Goal: Task Accomplishment & Management: Manage account settings

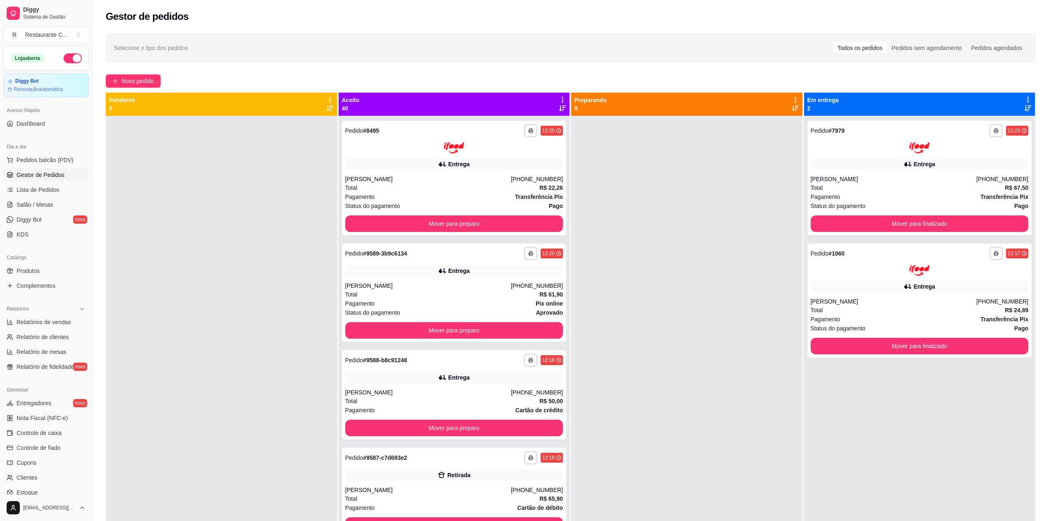
click at [64, 60] on button "button" at bounding box center [73, 58] width 18 height 10
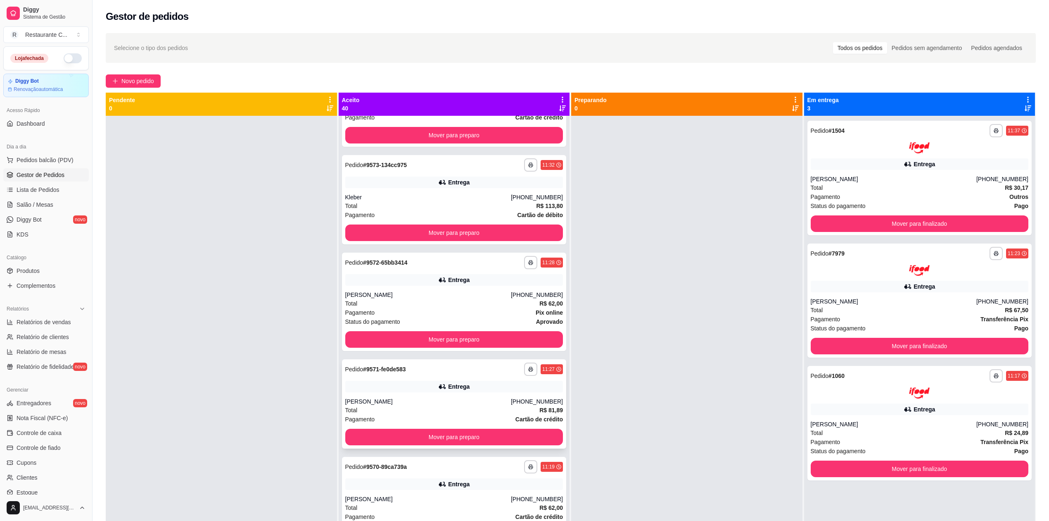
scroll to position [2309, 0]
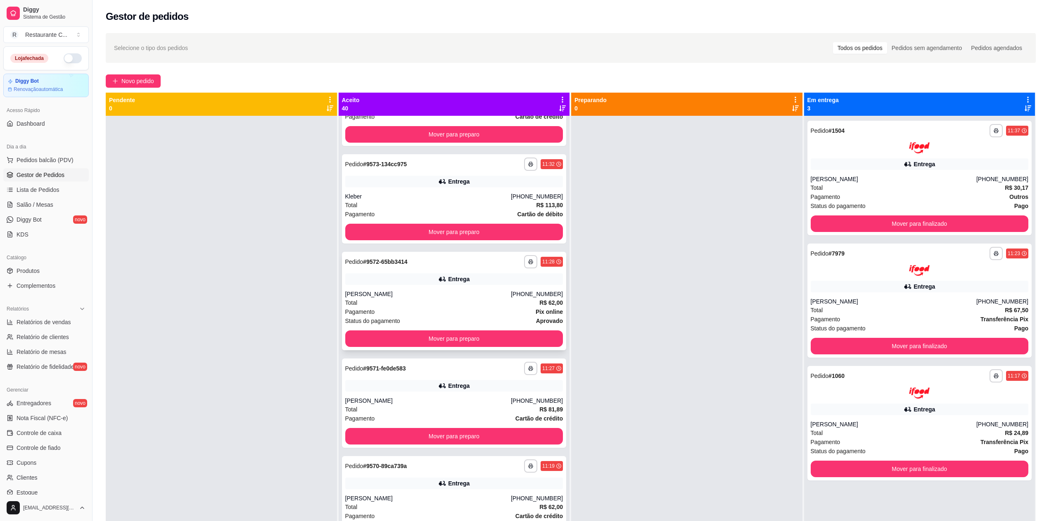
click at [416, 300] on div "Total R$ 62,00" at bounding box center [454, 302] width 218 height 9
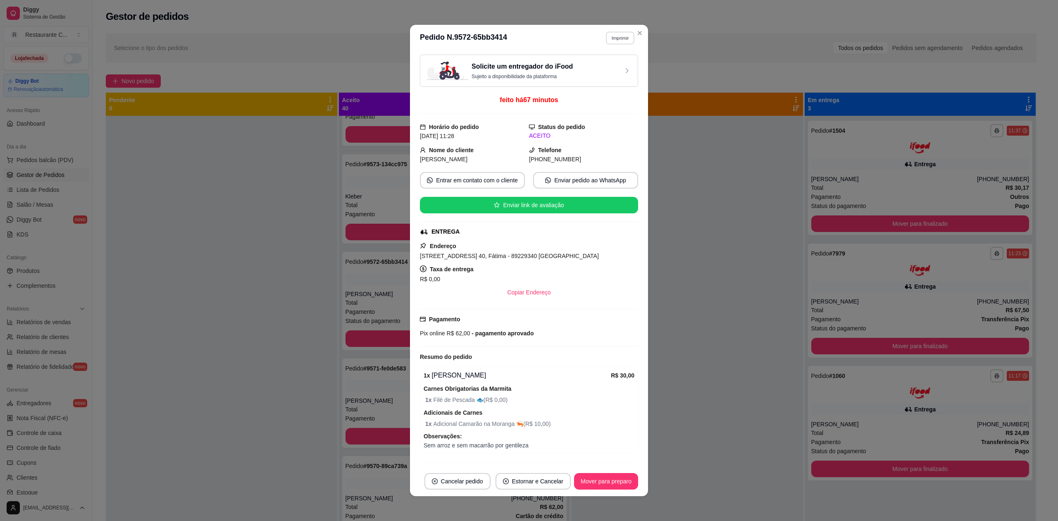
click at [618, 37] on button "Imprimir" at bounding box center [620, 37] width 29 height 13
click at [594, 65] on button "Delivery" at bounding box center [601, 66] width 60 height 13
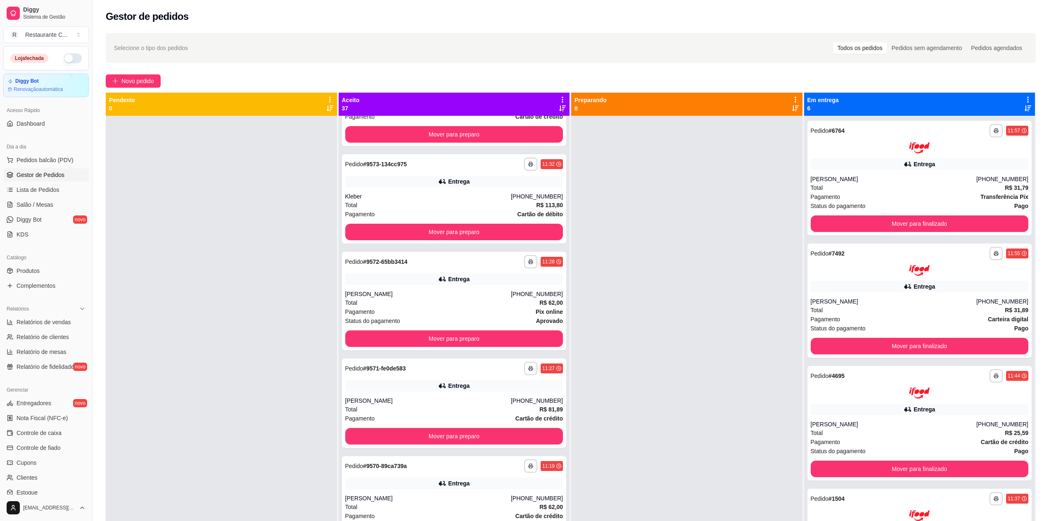
scroll to position [1942, 0]
click at [64, 57] on button "button" at bounding box center [73, 58] width 18 height 10
click at [55, 290] on link "Complementos" at bounding box center [46, 285] width 86 height 13
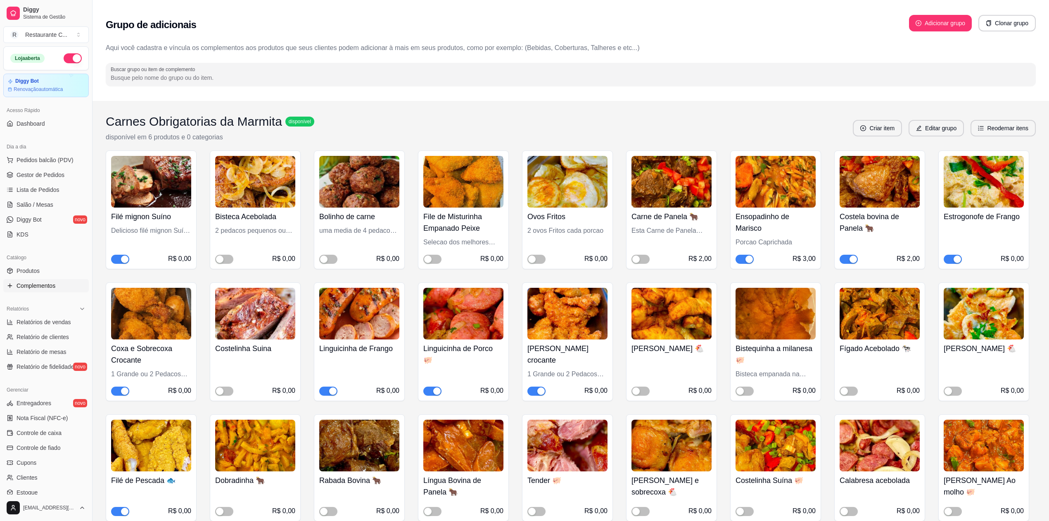
click at [847, 260] on span "button" at bounding box center [849, 258] width 18 height 9
click at [325, 392] on span "button" at bounding box center [328, 390] width 18 height 9
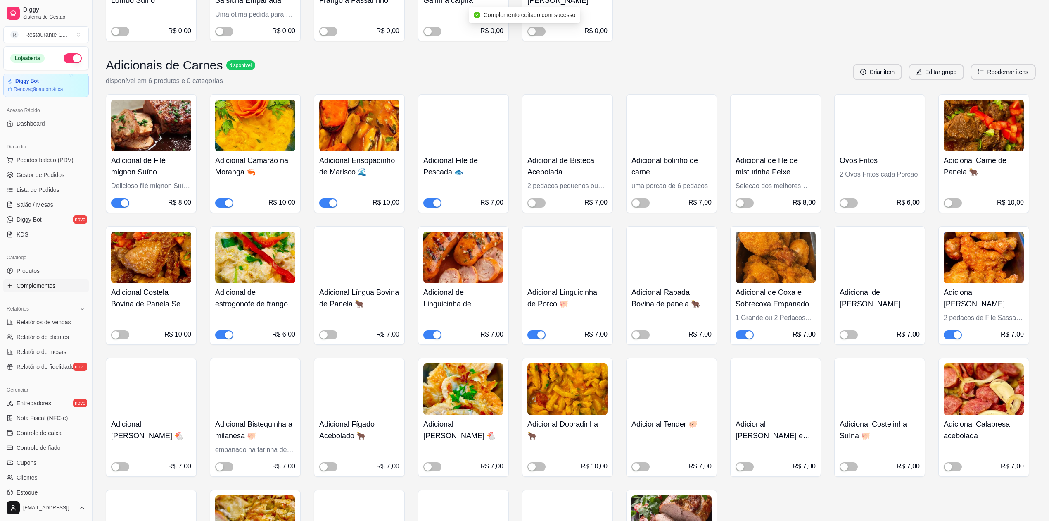
scroll to position [606, 0]
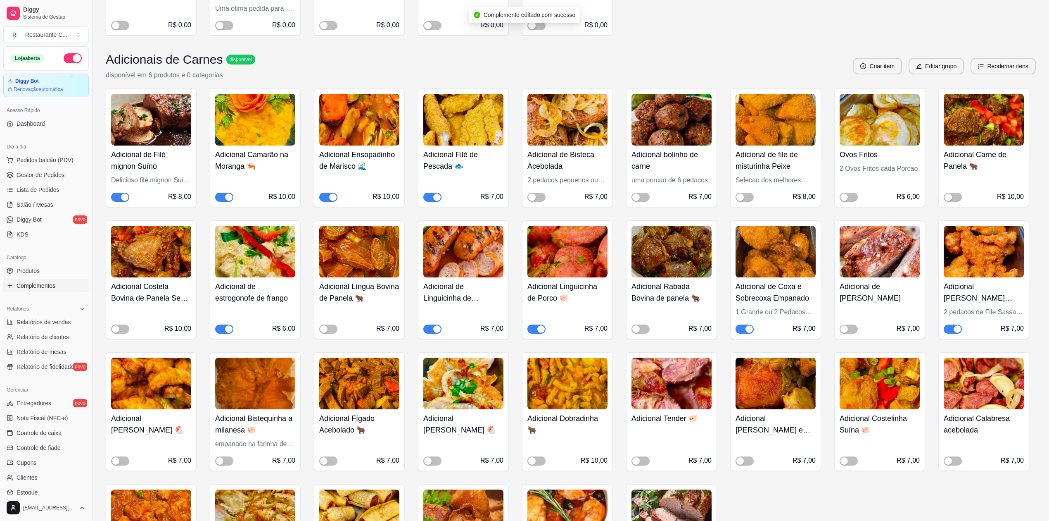
click at [430, 326] on span "button" at bounding box center [432, 328] width 18 height 9
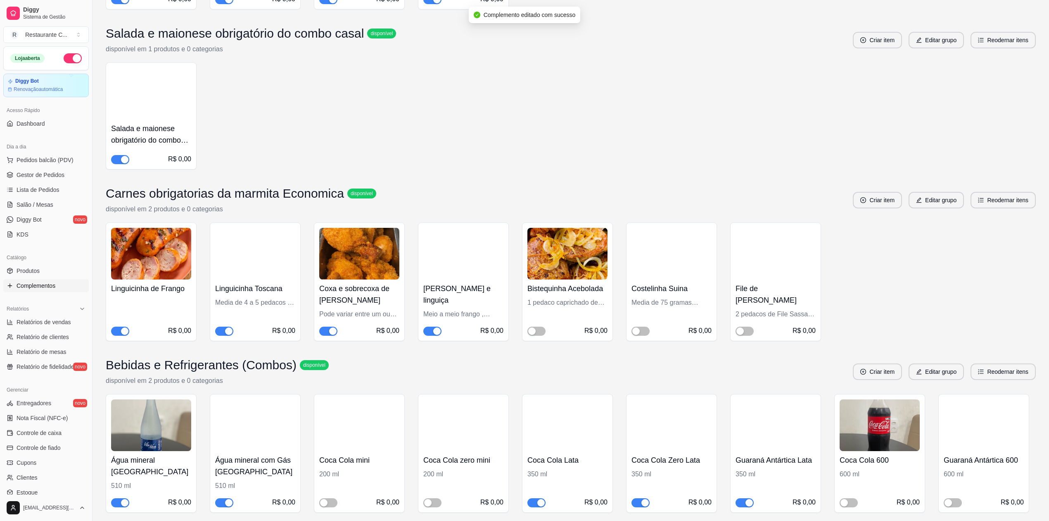
scroll to position [2589, 0]
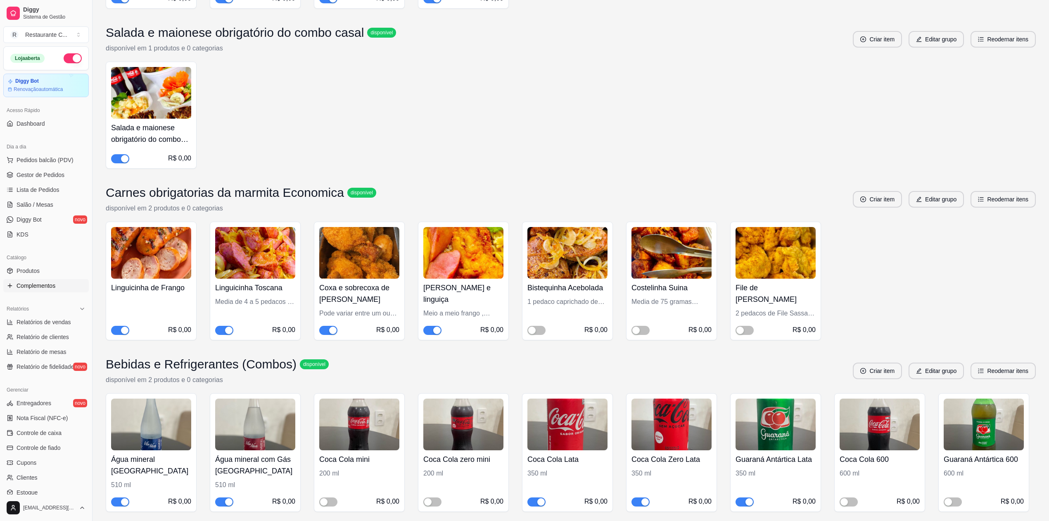
click at [121, 333] on div "button" at bounding box center [124, 329] width 7 height 7
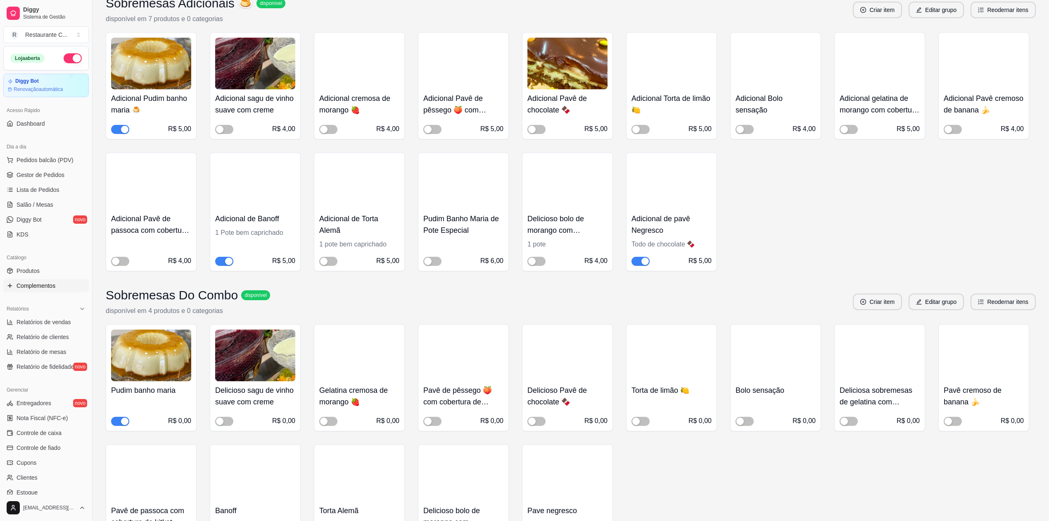
scroll to position [1157, 0]
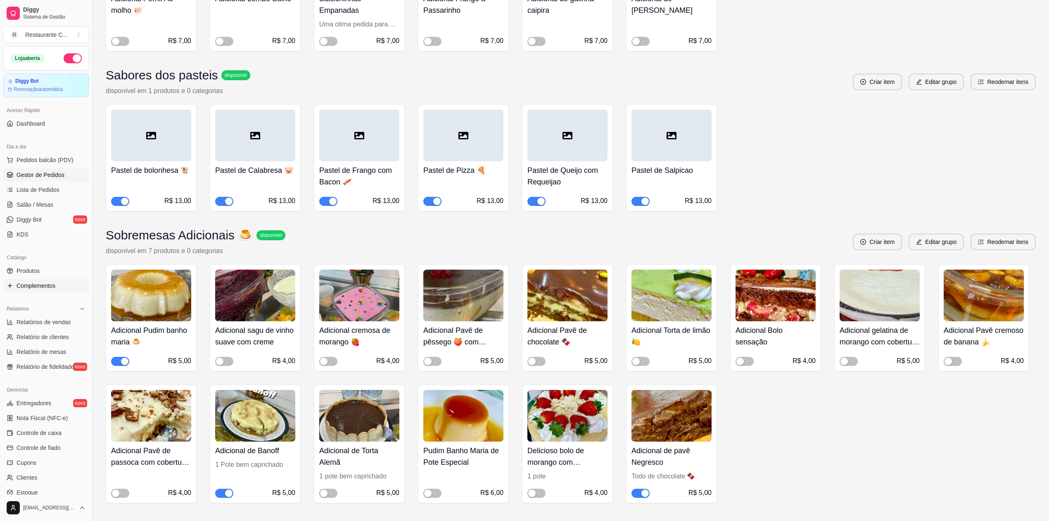
click at [52, 174] on span "Gestor de Pedidos" at bounding box center [41, 175] width 48 height 8
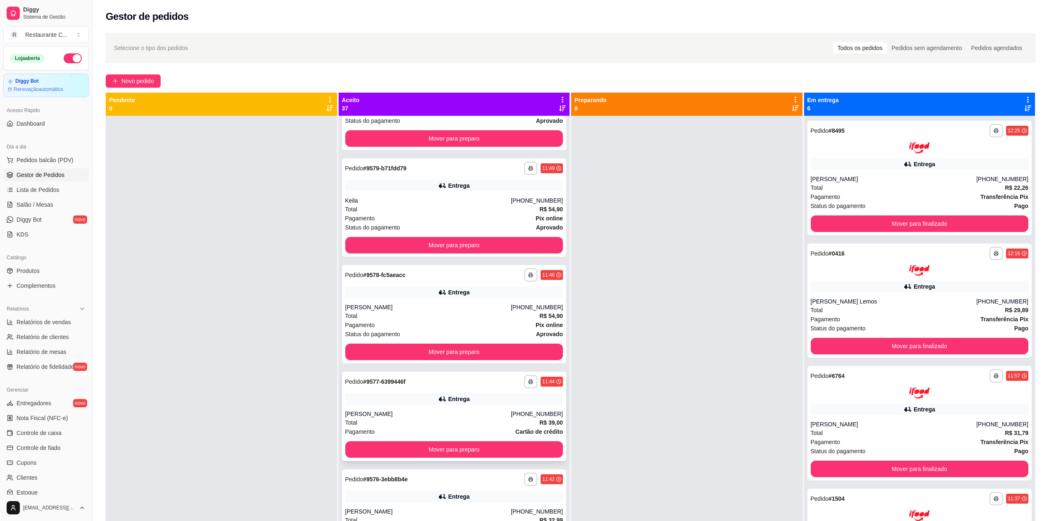
scroll to position [1267, 0]
click at [433, 298] on div "**********" at bounding box center [454, 313] width 225 height 98
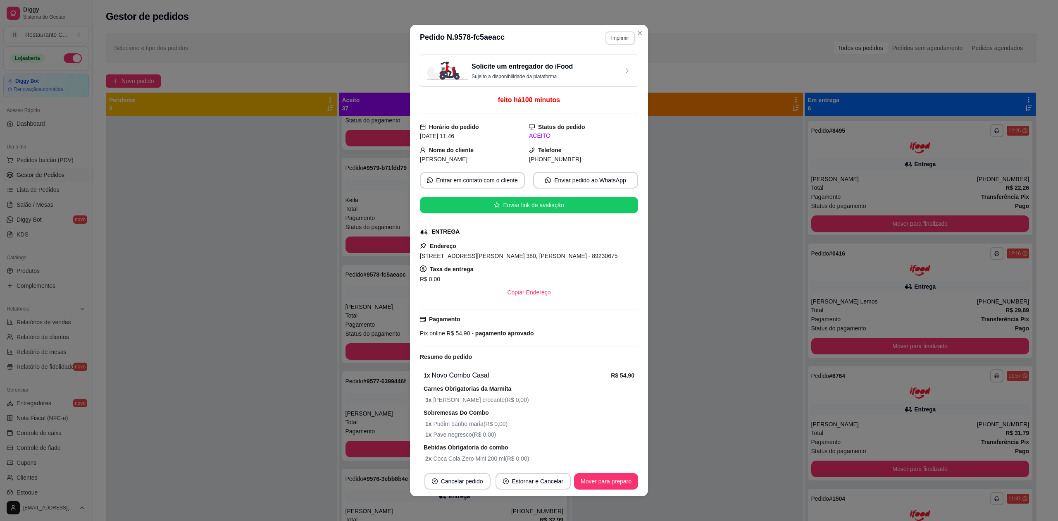
click at [620, 38] on button "Imprimir" at bounding box center [619, 37] width 29 height 13
click at [613, 64] on button "Delivery" at bounding box center [601, 66] width 58 height 13
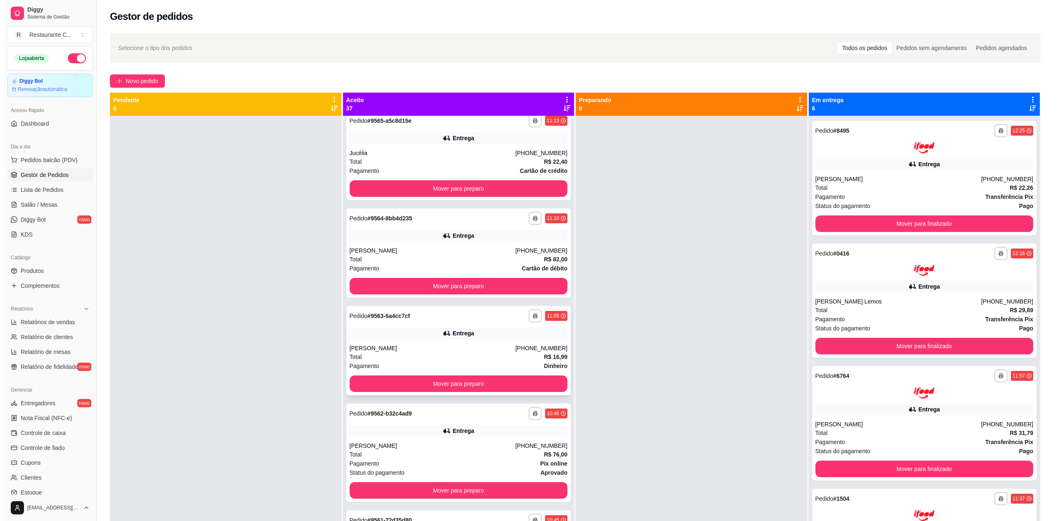
scroll to position [2754, 0]
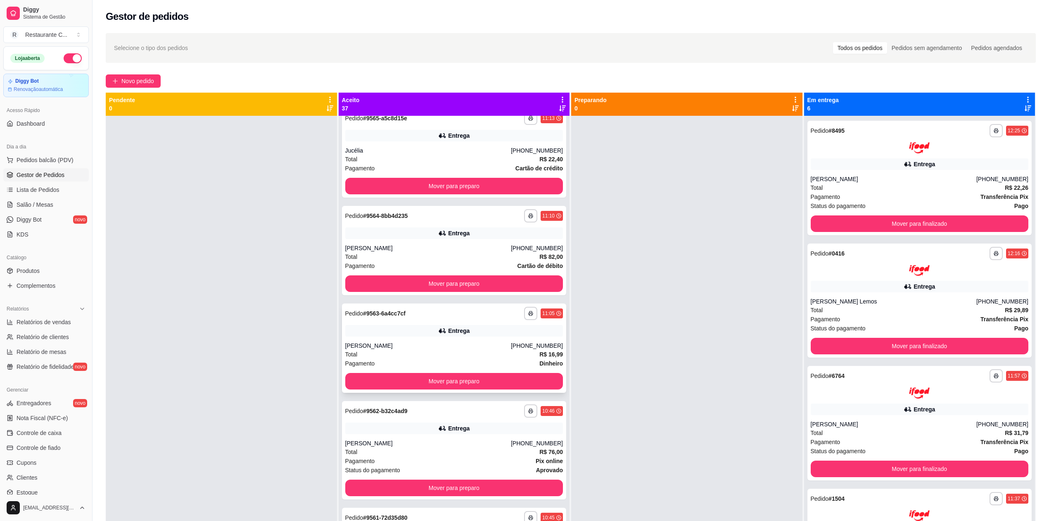
click at [410, 331] on div "Entrega" at bounding box center [454, 331] width 218 height 12
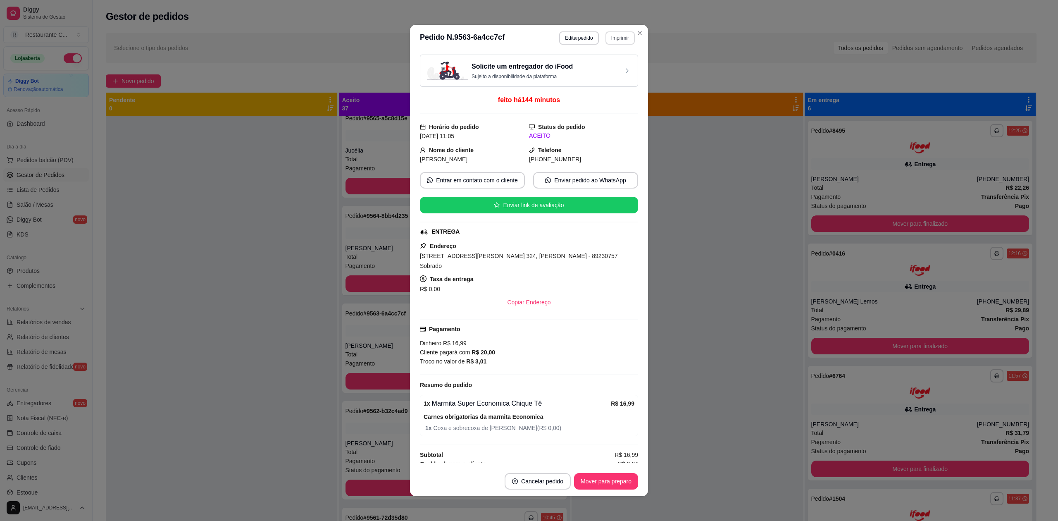
click at [617, 43] on button "Imprimir" at bounding box center [619, 37] width 29 height 13
click at [605, 68] on button "Delivery" at bounding box center [601, 66] width 60 height 13
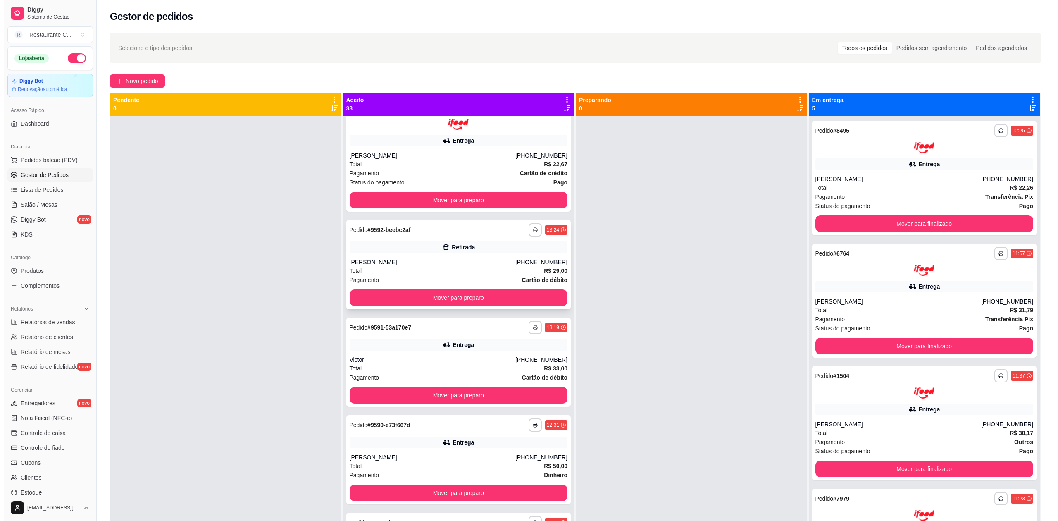
scroll to position [0, 0]
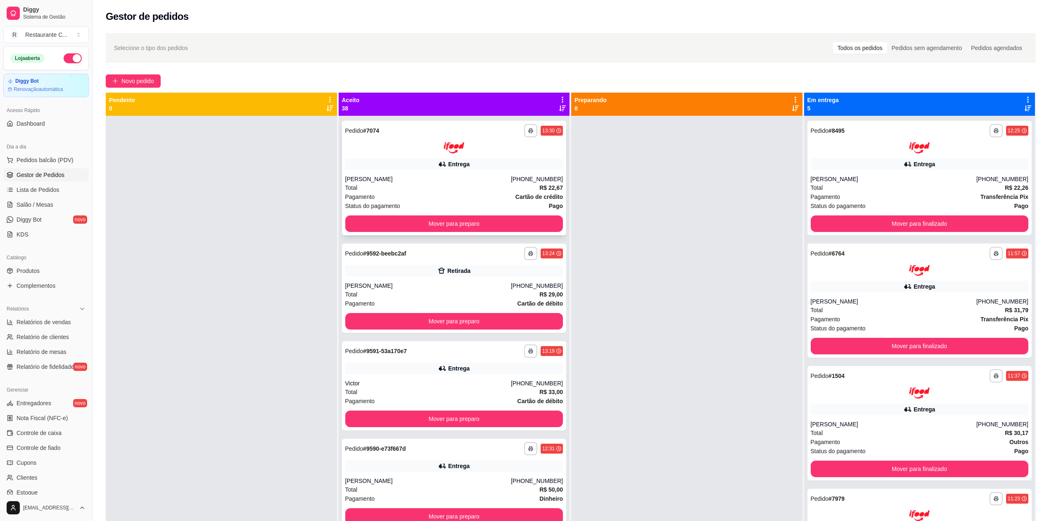
click at [435, 169] on div "Entrega" at bounding box center [454, 164] width 218 height 12
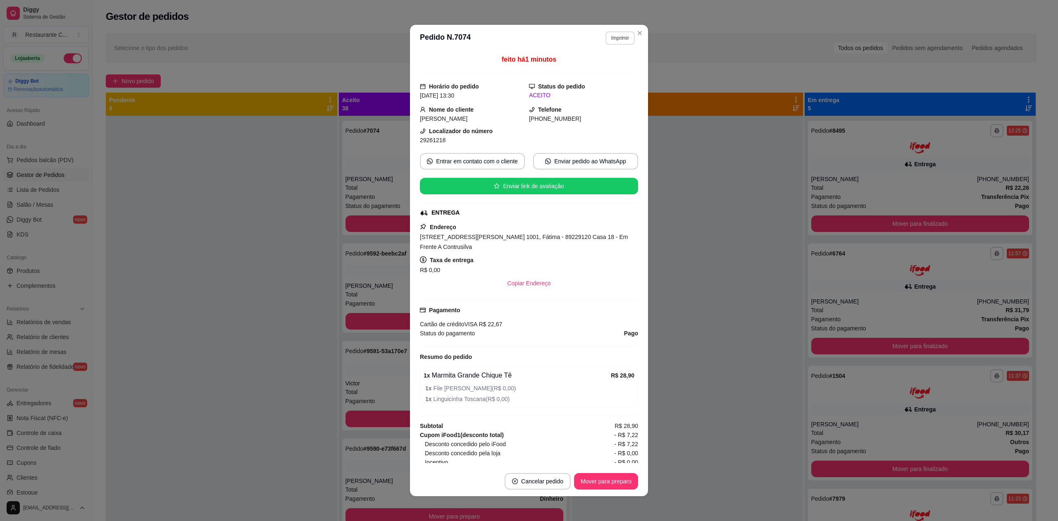
click at [609, 39] on button "Imprimir" at bounding box center [619, 37] width 29 height 13
click at [602, 67] on button "Delivery" at bounding box center [601, 66] width 60 height 13
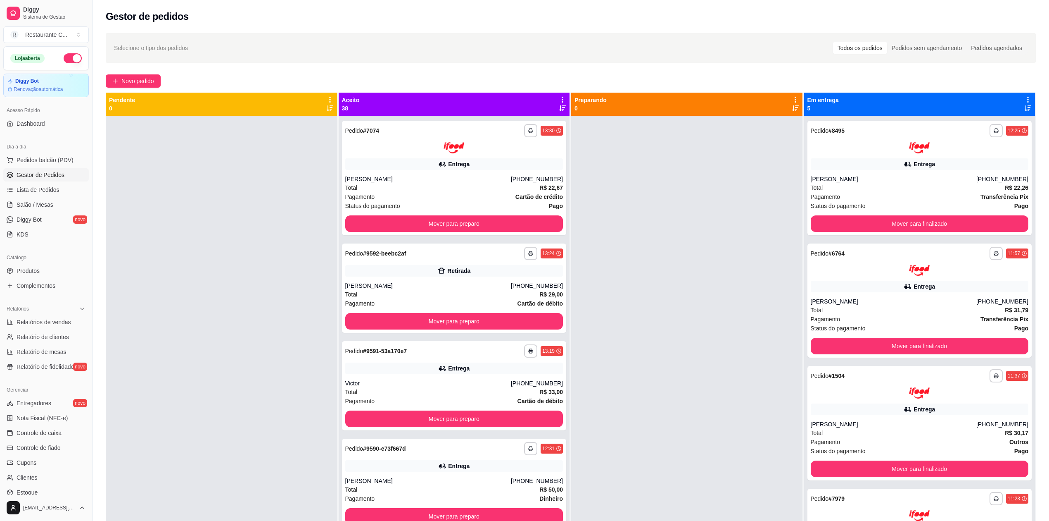
drag, startPoint x: 63, startPoint y: 56, endPoint x: 59, endPoint y: 61, distance: 6.0
click at [64, 56] on button "button" at bounding box center [73, 58] width 18 height 10
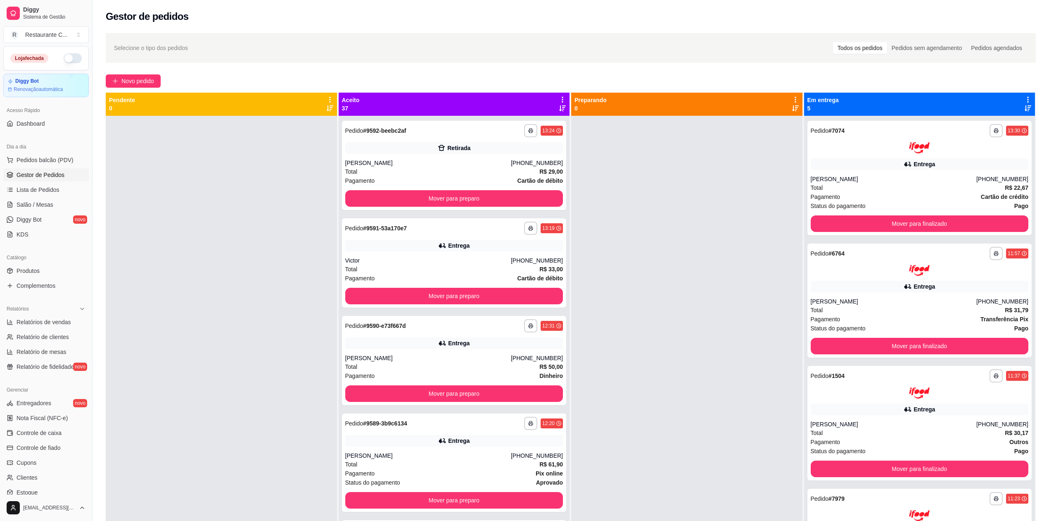
click at [559, 96] on icon at bounding box center [562, 99] width 7 height 7
click at [524, 122] on span "Com essa opção você tem a opção de mover todos os pedidos que estão em uma etap…" at bounding box center [495, 130] width 122 height 20
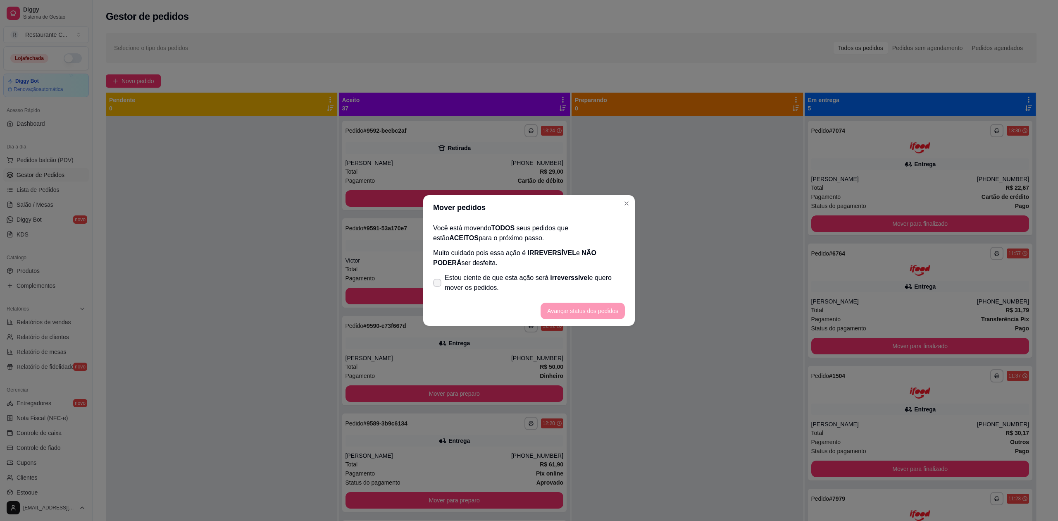
click at [454, 288] on span "Estou ciente de que esta ação será irreverssível e quero mover os pedidos." at bounding box center [535, 283] width 180 height 20
click at [438, 288] on input "Estou ciente de que esta ação será irreverssível e quero mover os pedidos." at bounding box center [435, 286] width 5 height 5
checkbox input "true"
click at [568, 308] on button "Avançar status dos pedidos" at bounding box center [583, 311] width 82 height 16
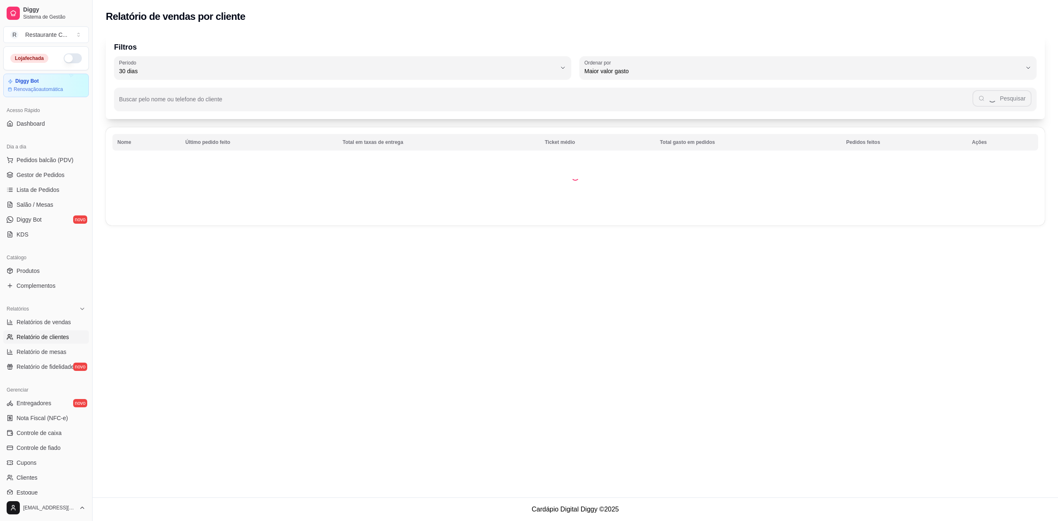
select select "30"
select select "HIGHEST_TOTAL_SPENT_WITH_ORDERS"
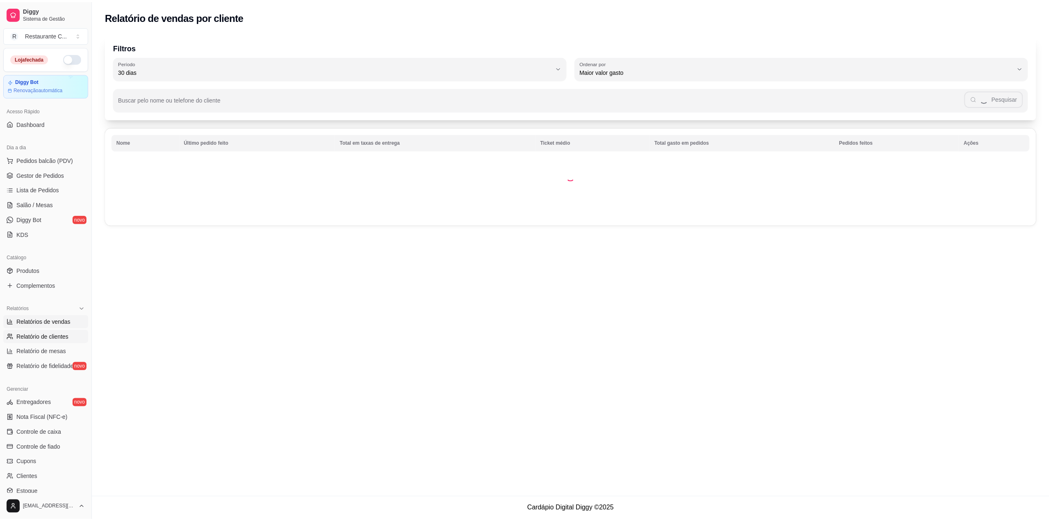
scroll to position [55, 0]
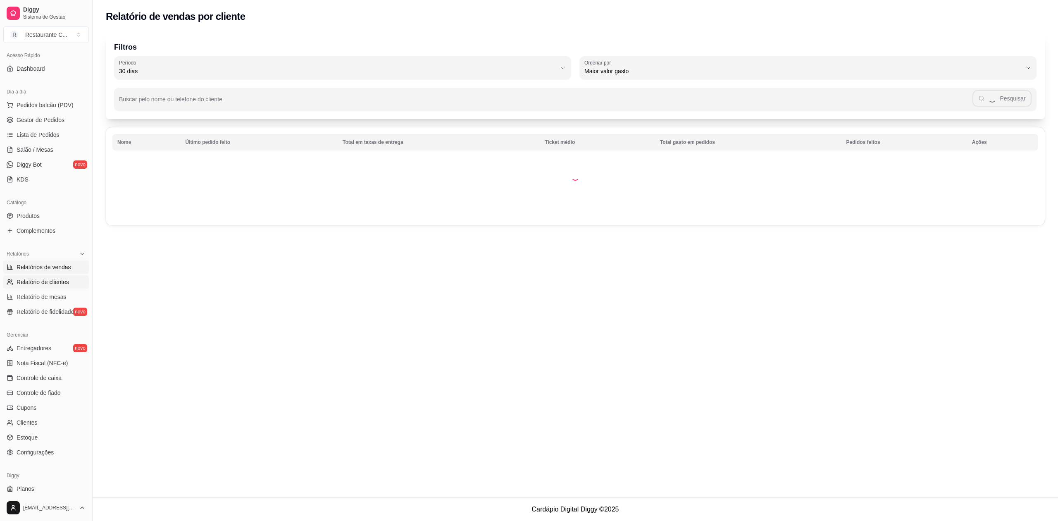
click at [57, 264] on span "Relatórios de vendas" at bounding box center [44, 267] width 55 height 8
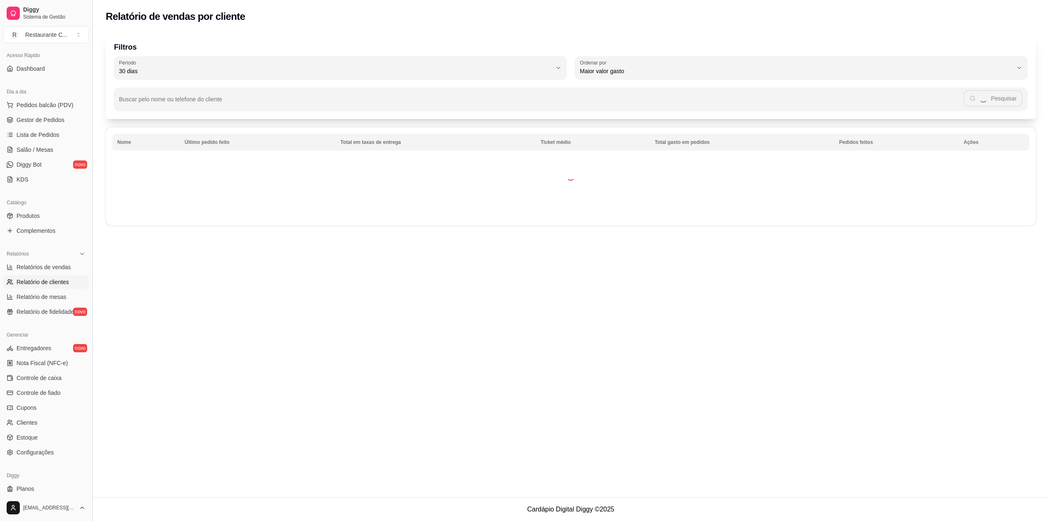
select select "ALL"
select select "0"
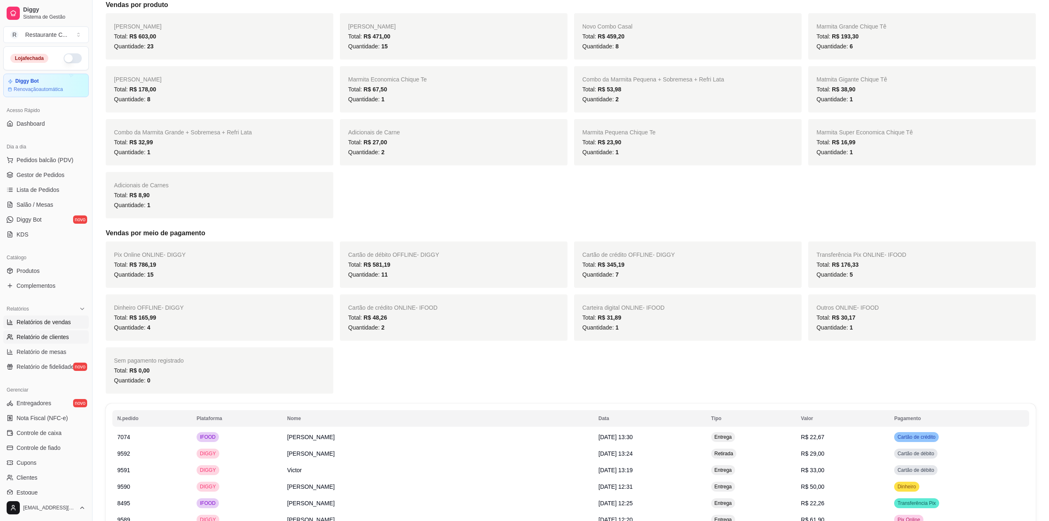
click at [58, 336] on span "Relatório de clientes" at bounding box center [43, 337] width 52 height 8
select select "30"
select select "HIGHEST_TOTAL_SPENT_WITH_ORDERS"
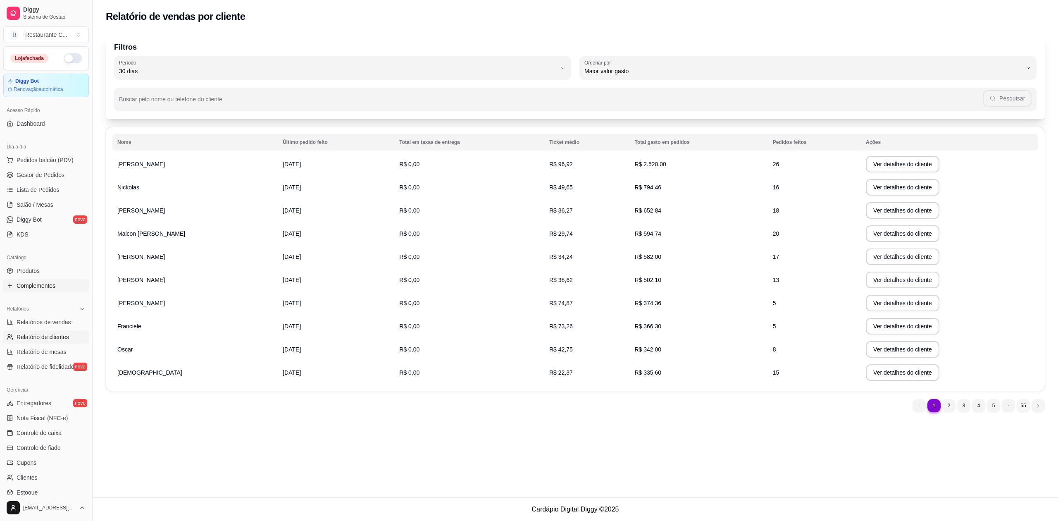
drag, startPoint x: 48, startPoint y: 288, endPoint x: 55, endPoint y: 288, distance: 6.2
click at [49, 288] on span "Complementos" at bounding box center [36, 285] width 39 height 8
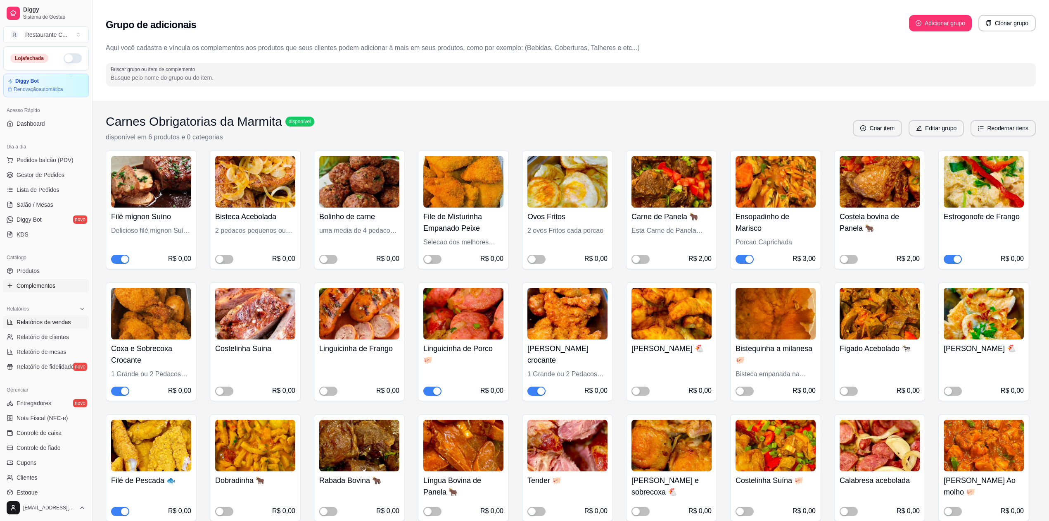
click at [60, 319] on span "Relatórios de vendas" at bounding box center [44, 322] width 55 height 8
select select "ALL"
select select "0"
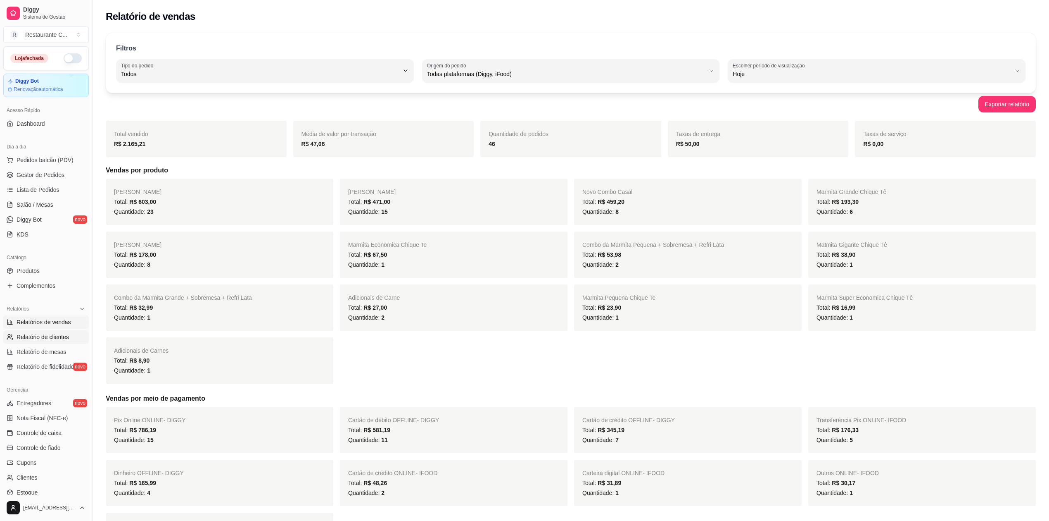
click at [67, 338] on span "Relatório de clientes" at bounding box center [43, 337] width 52 height 8
select select "30"
select select "HIGHEST_TOTAL_SPENT_WITH_ORDERS"
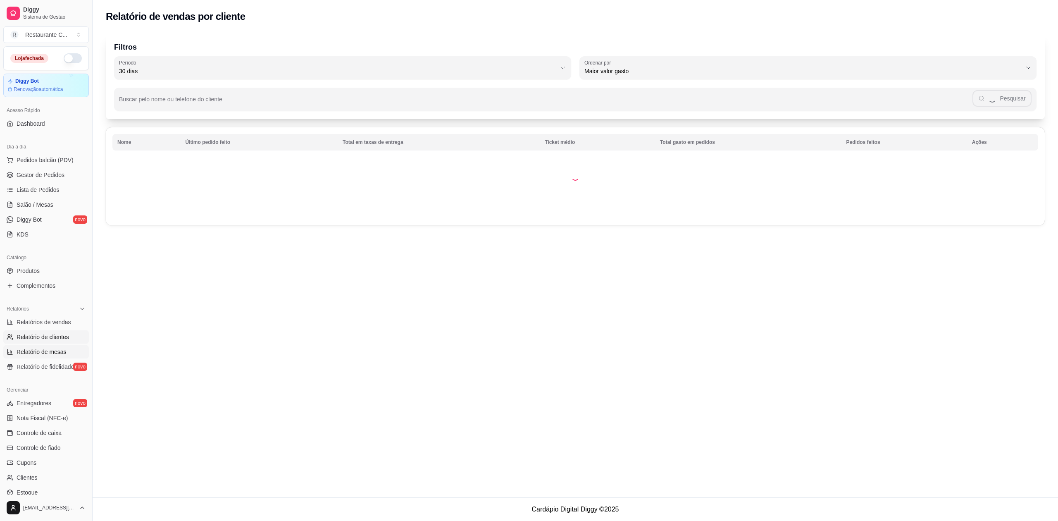
click at [62, 349] on span "Relatório de mesas" at bounding box center [42, 351] width 50 height 8
select select "TOTAL_OF_ORDERS"
select select "7"
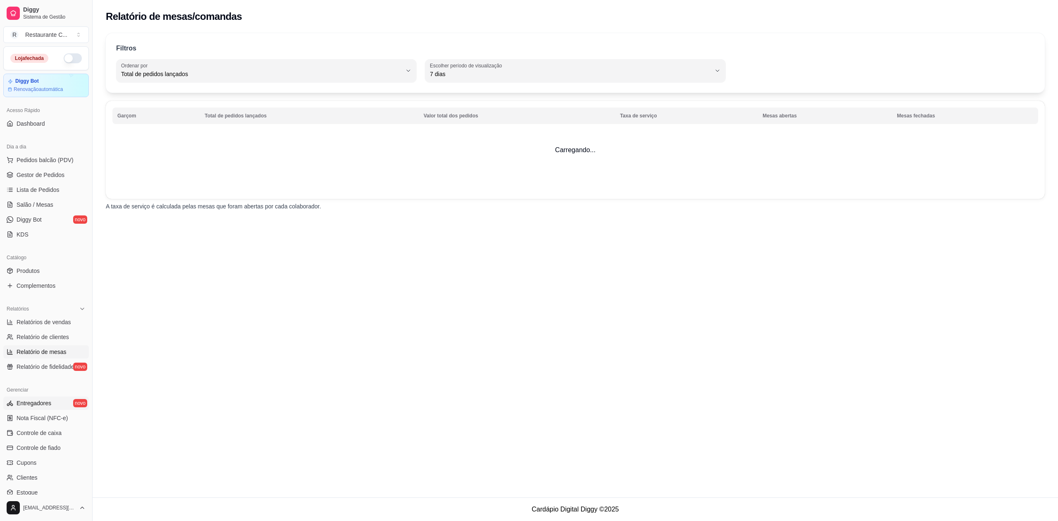
click at [44, 397] on link "Entregadores novo" at bounding box center [46, 402] width 86 height 13
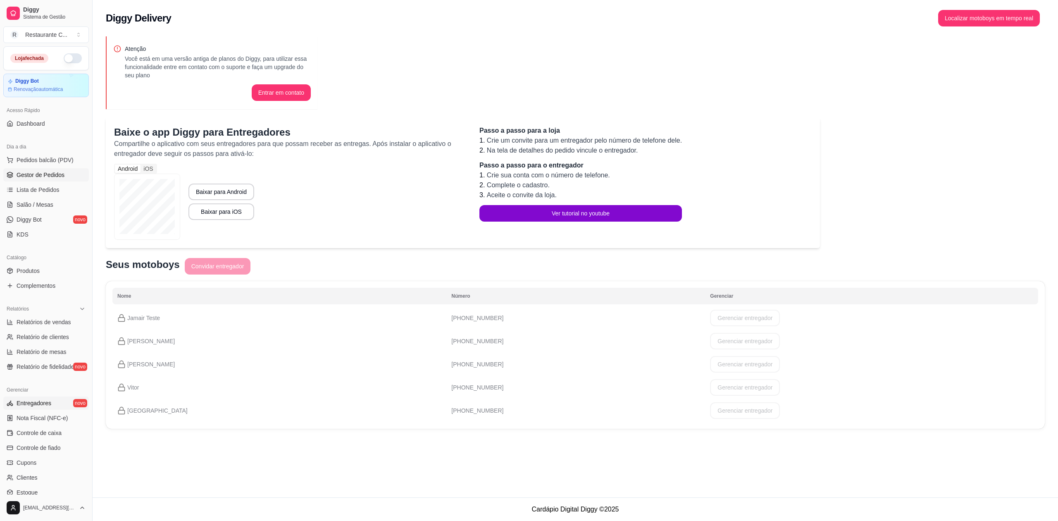
click at [47, 174] on span "Gestor de Pedidos" at bounding box center [41, 175] width 48 height 8
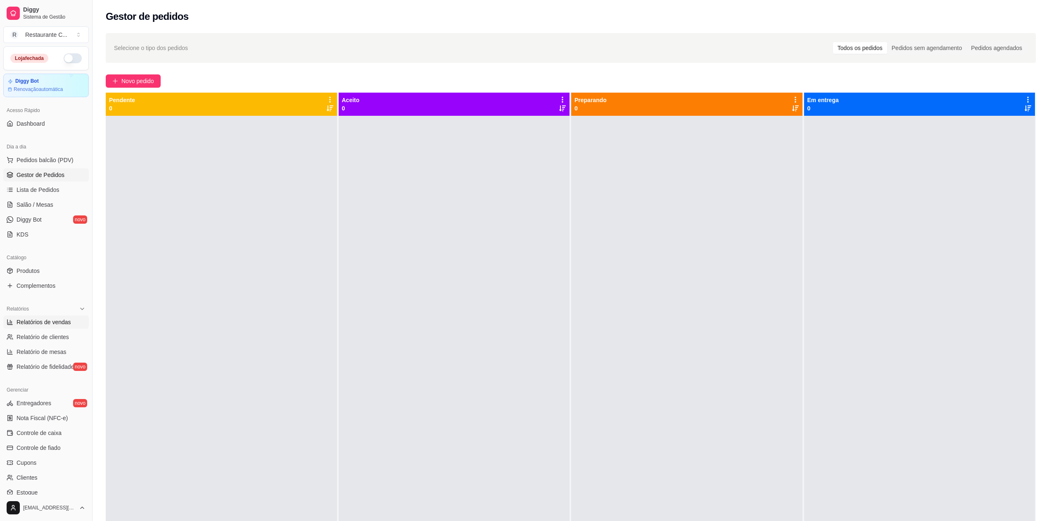
click at [52, 326] on span "Relatórios de vendas" at bounding box center [44, 322] width 55 height 8
select select "ALL"
select select "0"
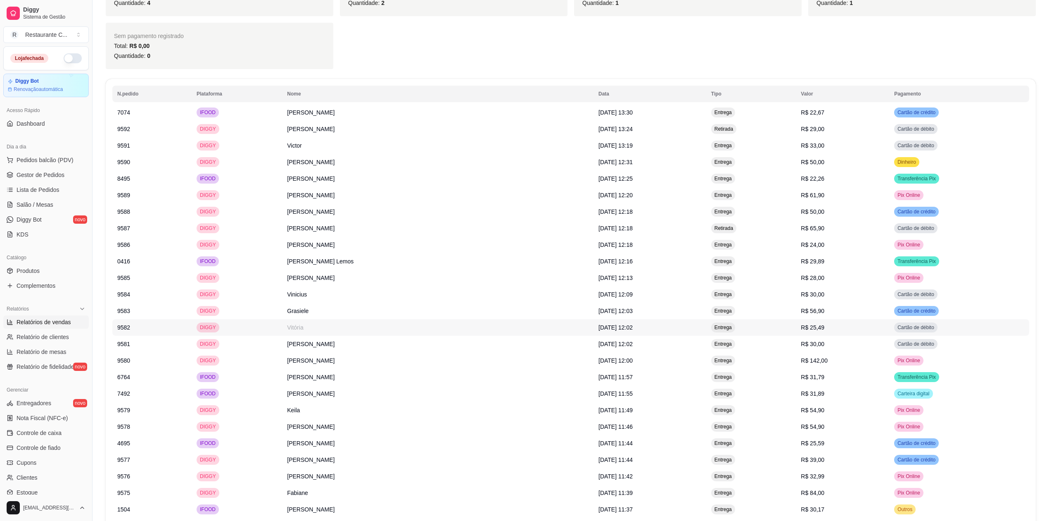
scroll to position [470, 0]
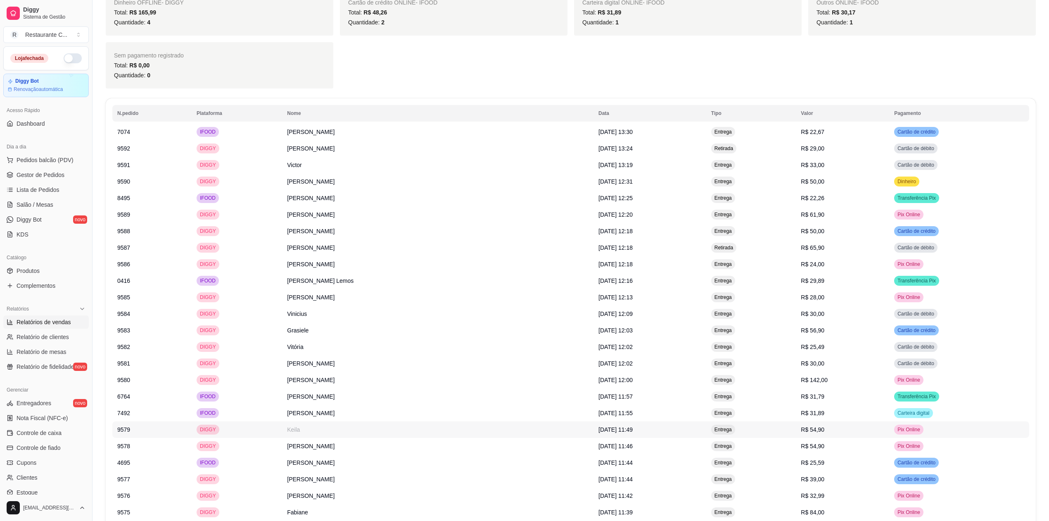
click at [260, 435] on td "DIGGY" at bounding box center [237, 429] width 90 height 17
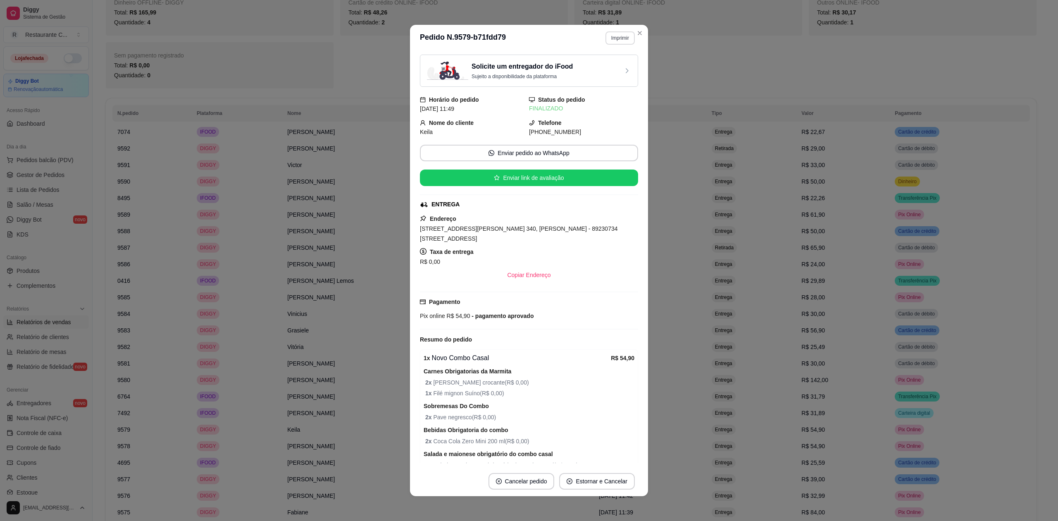
click at [608, 38] on button "Imprimir" at bounding box center [619, 37] width 29 height 13
click at [593, 71] on button "Delivery" at bounding box center [601, 67] width 60 height 13
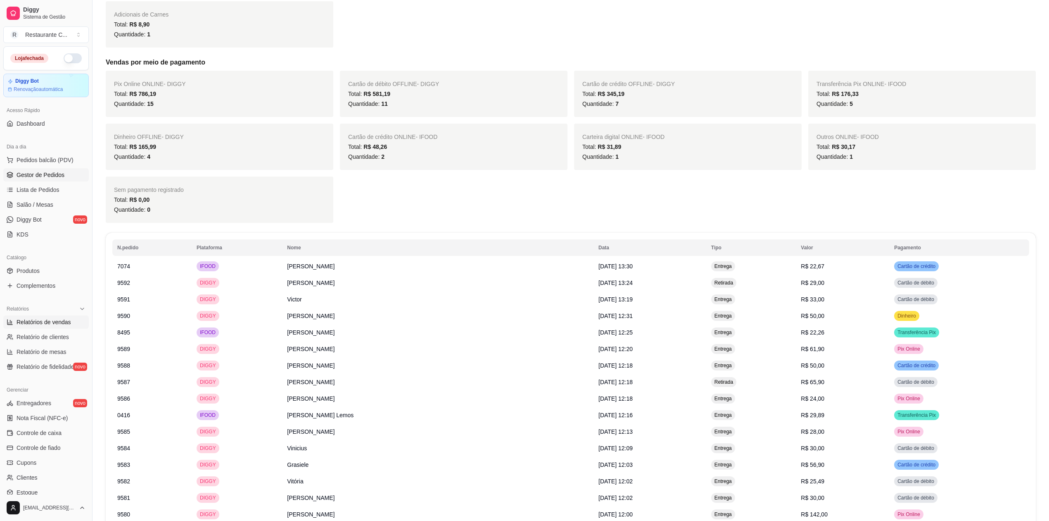
scroll to position [305, 0]
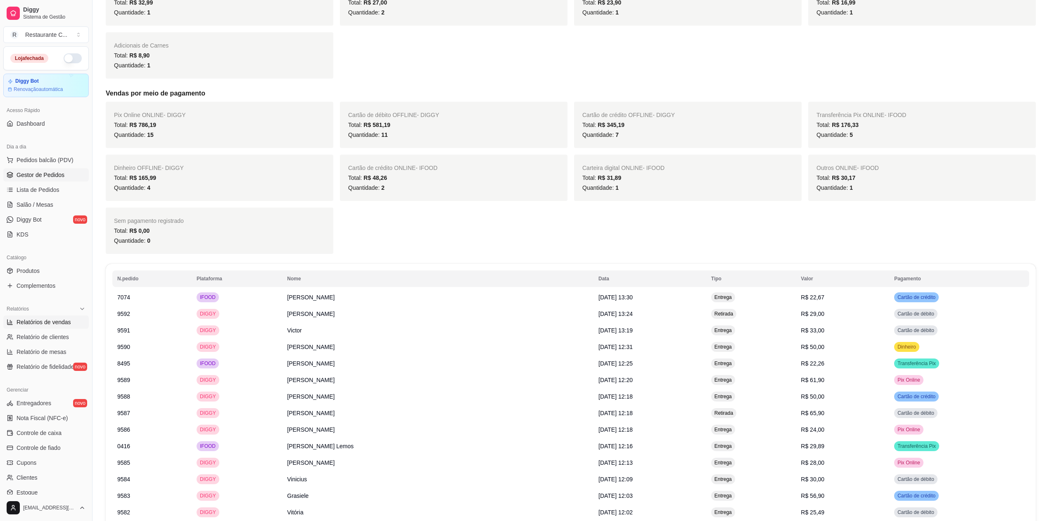
click at [55, 176] on span "Gestor de Pedidos" at bounding box center [41, 175] width 48 height 8
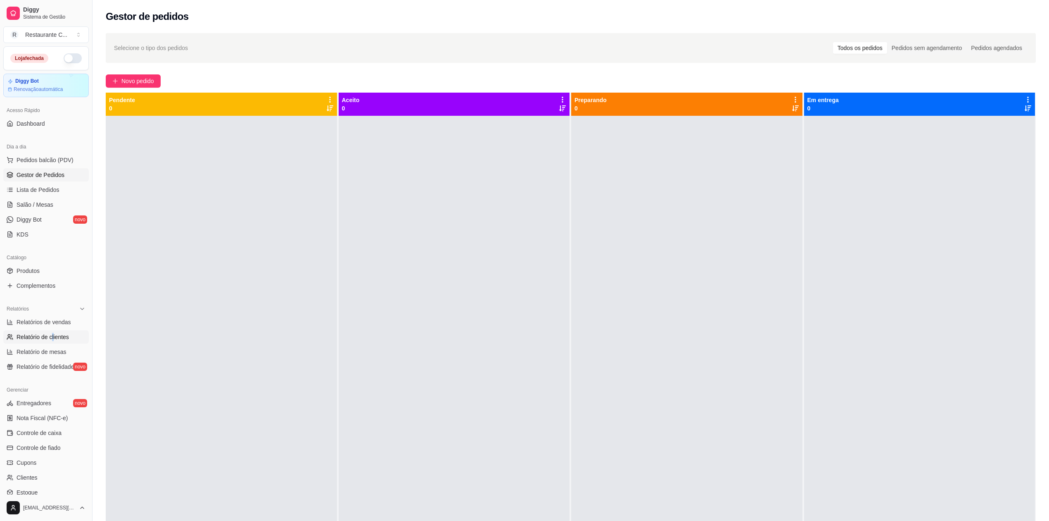
click at [53, 331] on ul "Relatórios de vendas Relatório de clientes Relatório de mesas Relatório de fide…" at bounding box center [46, 344] width 86 height 58
click at [55, 330] on ul "Relatórios de vendas Relatório de clientes Relatório de mesas Relatório de fide…" at bounding box center [46, 344] width 86 height 58
click at [54, 316] on link "Relatórios de vendas" at bounding box center [46, 321] width 86 height 13
select select "ALL"
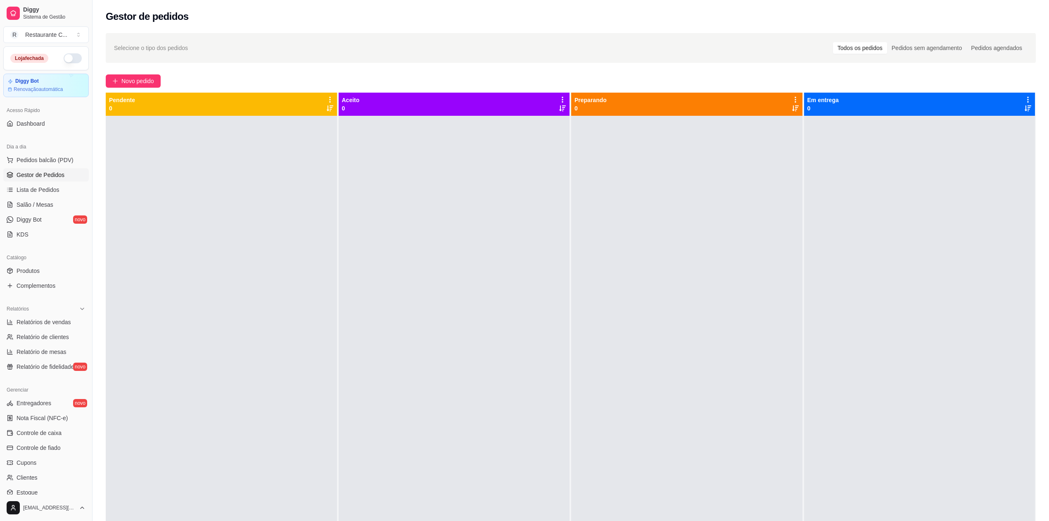
select select "0"
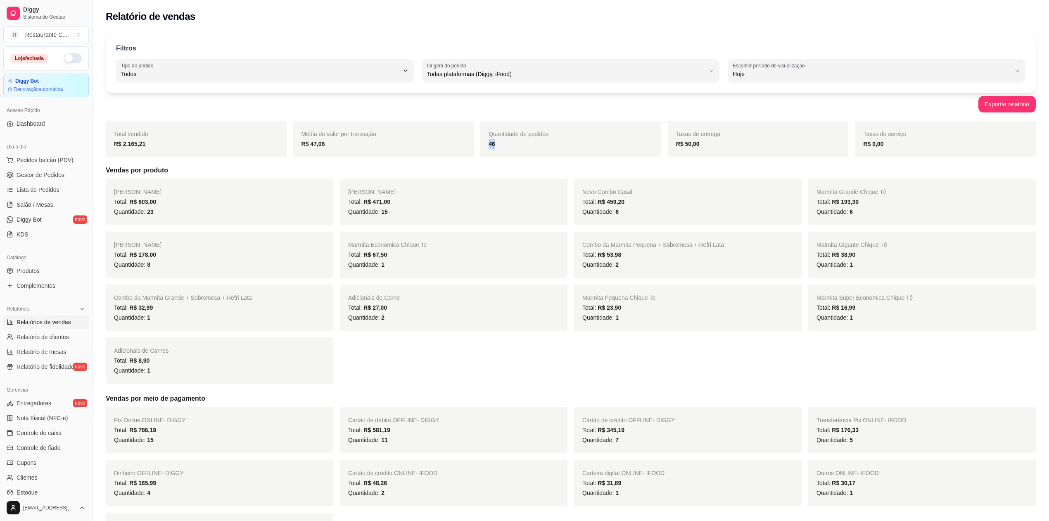
click at [481, 144] on div "Quantidade de pedidos 46" at bounding box center [570, 139] width 181 height 36
click at [492, 154] on div "Quantidade de pedidos 46" at bounding box center [570, 139] width 181 height 36
drag, startPoint x: 496, startPoint y: 148, endPoint x: 469, endPoint y: 144, distance: 27.1
click at [475, 145] on div "Total vendido R$ 2.165,21 Média de valor por transação R$ 47,06 Quantidade de p…" at bounding box center [571, 139] width 930 height 36
click at [332, 147] on div "R$ 47,06" at bounding box center [384, 144] width 164 height 10
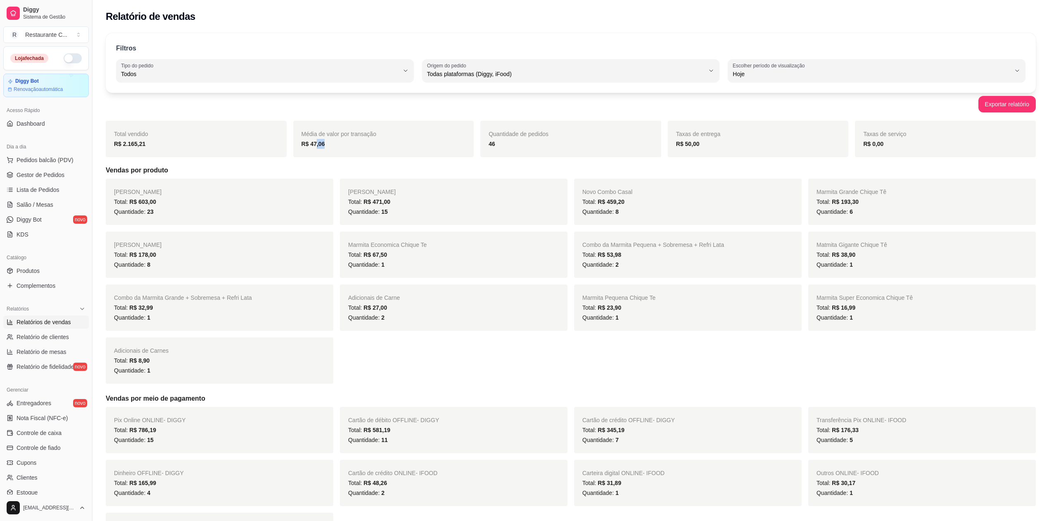
drag, startPoint x: 326, startPoint y: 148, endPoint x: 301, endPoint y: 147, distance: 24.8
click at [301, 146] on div "Média de valor por transação R$ 47,06" at bounding box center [383, 139] width 181 height 36
click at [158, 140] on div "R$ 2.165,21" at bounding box center [196, 144] width 164 height 10
click at [481, 148] on div "Quantidade de pedidos 46" at bounding box center [570, 139] width 181 height 36
click at [715, 159] on div "Total vendido R$ 2.165,21 Média de valor por transação R$ 47,06 Quantidade de p…" at bounding box center [571, 340] width 930 height 438
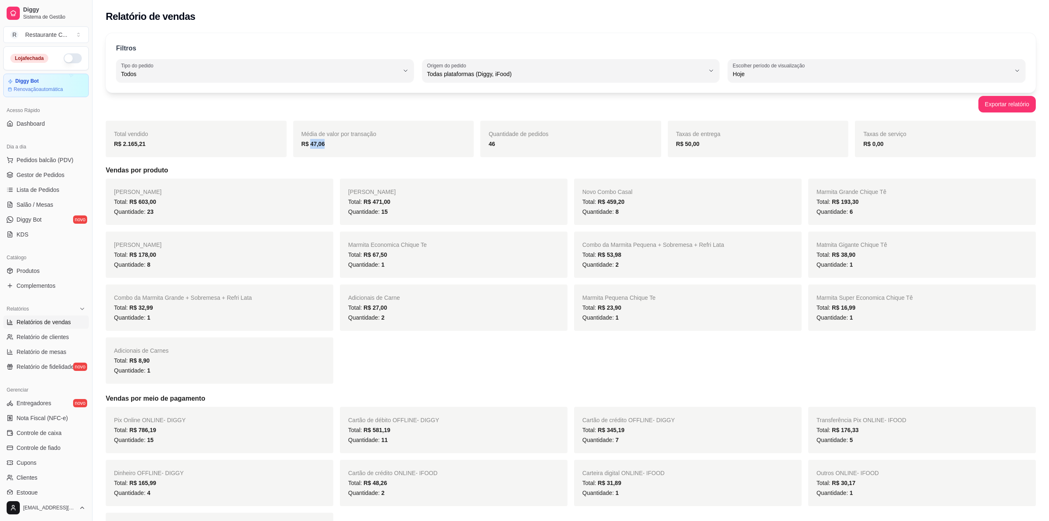
drag, startPoint x: 325, startPoint y: 146, endPoint x: 306, endPoint y: 147, distance: 19.1
click at [307, 146] on div "R$ 47,06" at bounding box center [384, 144] width 164 height 10
click at [155, 149] on div "R$ 2.165,21" at bounding box center [196, 144] width 164 height 10
drag, startPoint x: 323, startPoint y: 150, endPoint x: 300, endPoint y: 151, distance: 23.1
click at [302, 150] on div "Média de valor por transação R$ 47,06" at bounding box center [383, 139] width 181 height 36
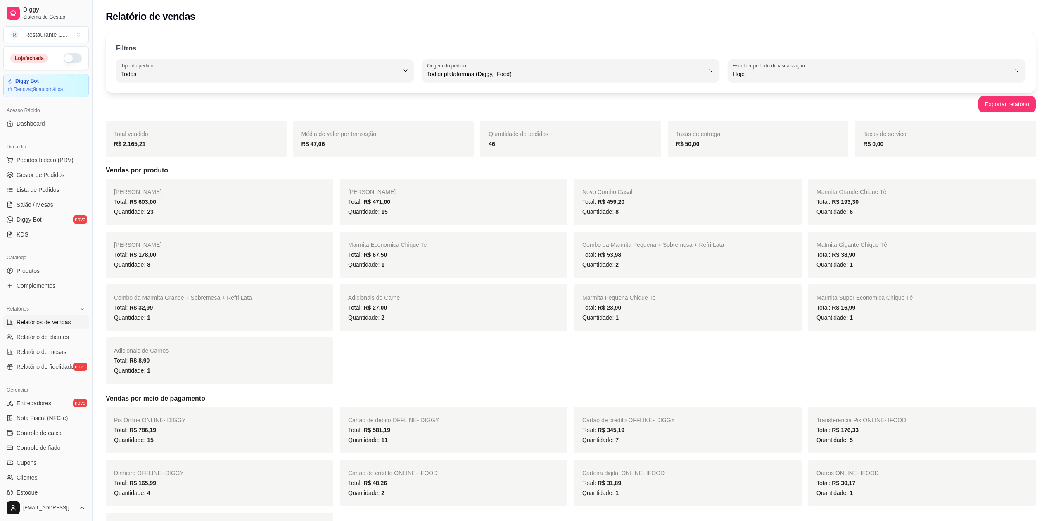
click at [521, 154] on div "Quantidade de pedidos 46" at bounding box center [570, 139] width 181 height 36
drag, startPoint x: 708, startPoint y: 152, endPoint x: 674, endPoint y: 151, distance: 33.5
click at [684, 151] on div "Taxas de entrega R$ 50,00" at bounding box center [758, 139] width 181 height 36
drag, startPoint x: 511, startPoint y: 161, endPoint x: 478, endPoint y: 160, distance: 33.1
click at [492, 161] on div "Total vendido R$ 2.165,21 Média de valor por transação R$ 47,06 Quantidade de p…" at bounding box center [571, 340] width 930 height 438
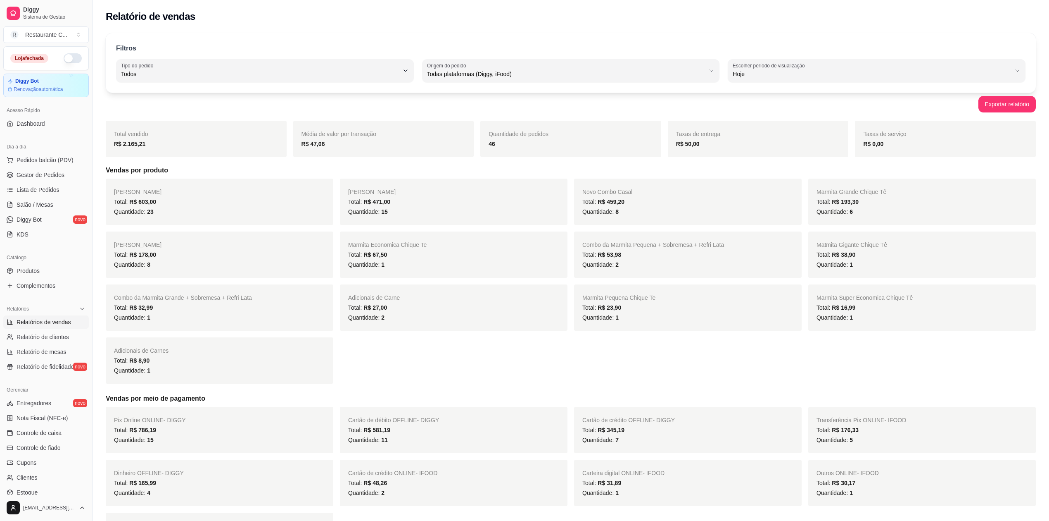
drag, startPoint x: 157, startPoint y: 145, endPoint x: 108, endPoint y: 152, distance: 49.4
click at [106, 151] on div "Total vendido R$ 2.165,21" at bounding box center [196, 139] width 181 height 36
drag, startPoint x: 334, startPoint y: 141, endPoint x: 252, endPoint y: 140, distance: 81.8
click at [324, 141] on div "R$ 47,06" at bounding box center [384, 144] width 164 height 10
click at [252, 140] on div "Total vendido R$ 2.165,21" at bounding box center [196, 139] width 181 height 36
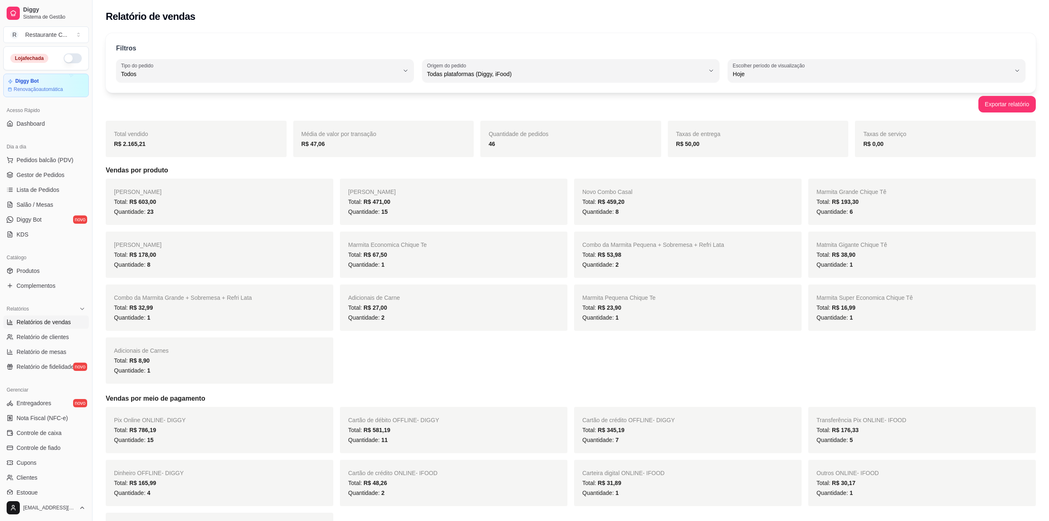
click at [491, 149] on div "46" at bounding box center [571, 144] width 164 height 10
click at [496, 149] on div "46" at bounding box center [571, 144] width 164 height 10
click at [516, 142] on div "46" at bounding box center [571, 144] width 164 height 10
click at [516, 146] on div "46" at bounding box center [571, 144] width 164 height 10
click at [562, 63] on div "Todas plataformas (Diggy, iFood)" at bounding box center [566, 70] width 278 height 17
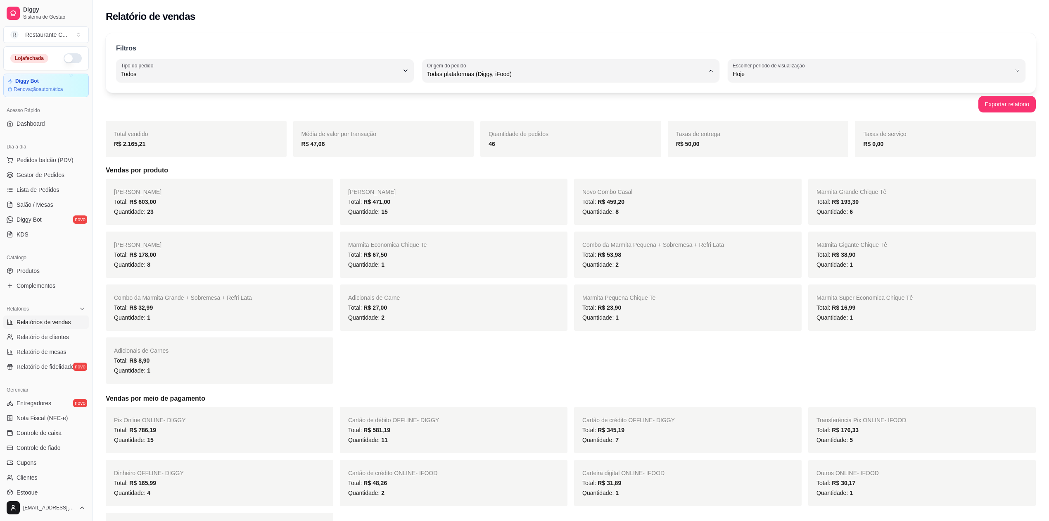
click at [465, 124] on span "iFood" at bounding box center [567, 121] width 265 height 8
type input "IFOOD"
select select "IFOOD"
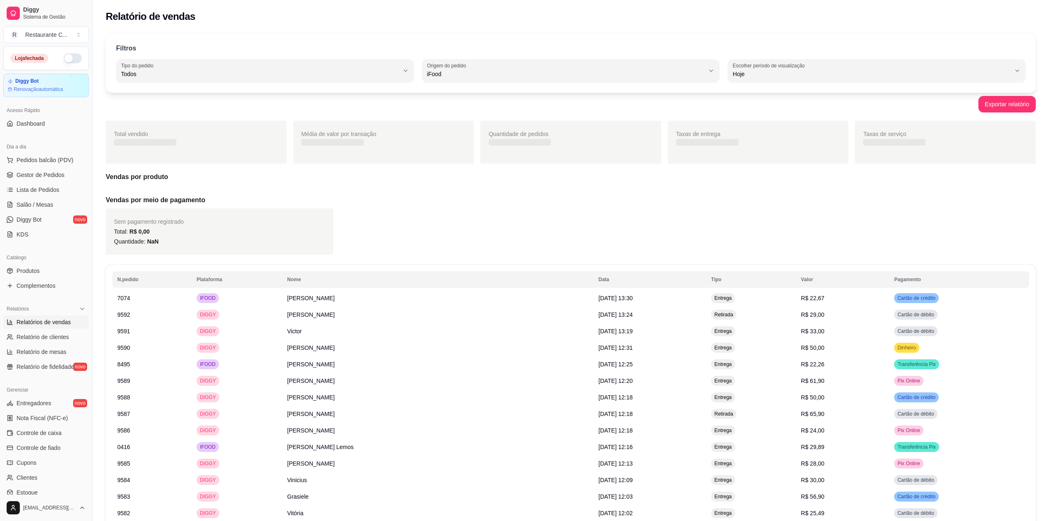
scroll to position [7, 0]
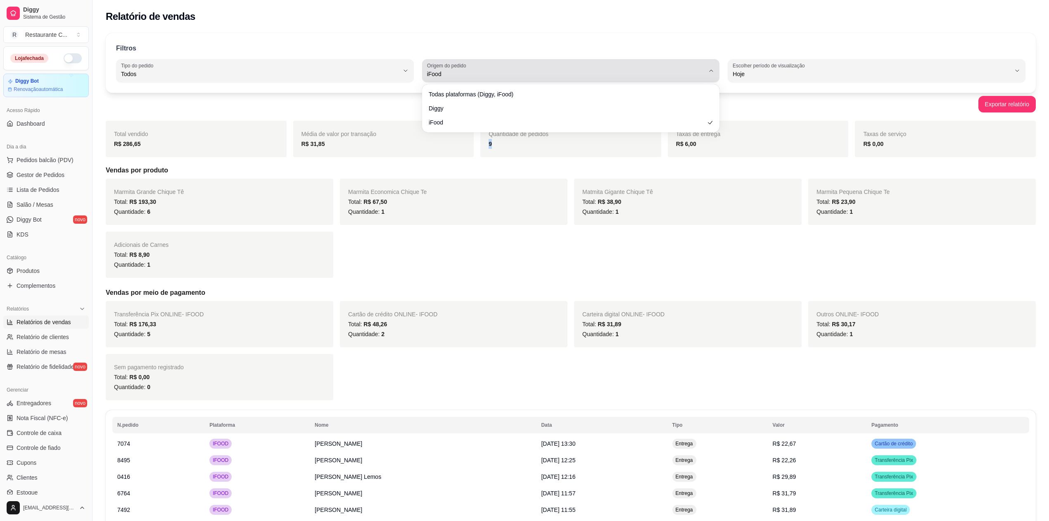
click at [495, 73] on span "iFood" at bounding box center [566, 74] width 278 height 8
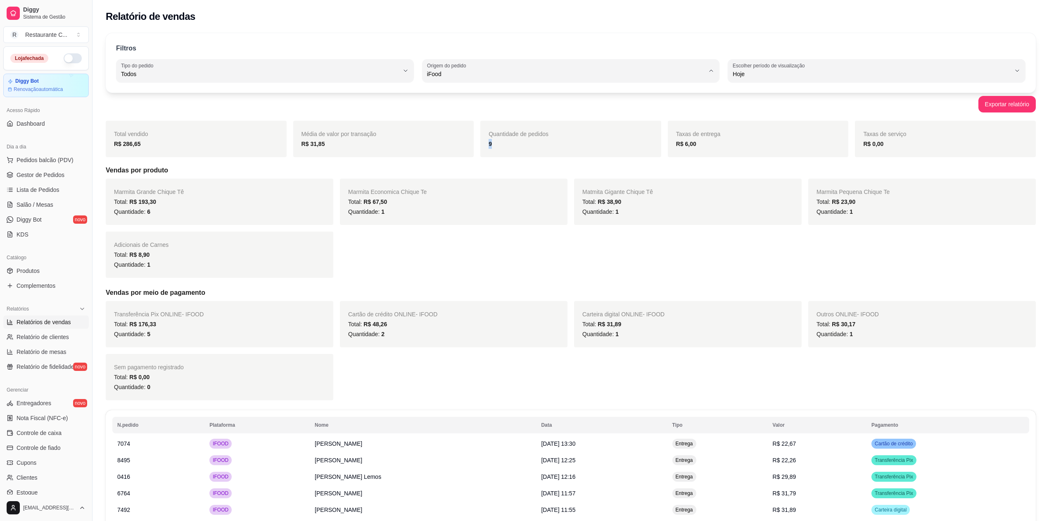
click at [464, 111] on span "Diggy" at bounding box center [567, 107] width 265 height 8
type input "DIGGY"
select select "DIGGY"
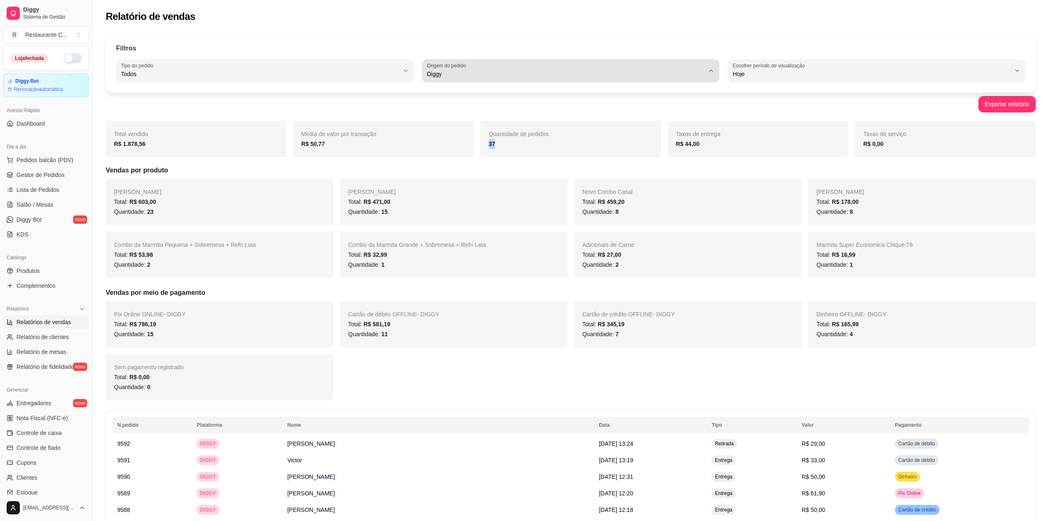
click at [450, 66] on label "Origem do pedido" at bounding box center [448, 65] width 42 height 7
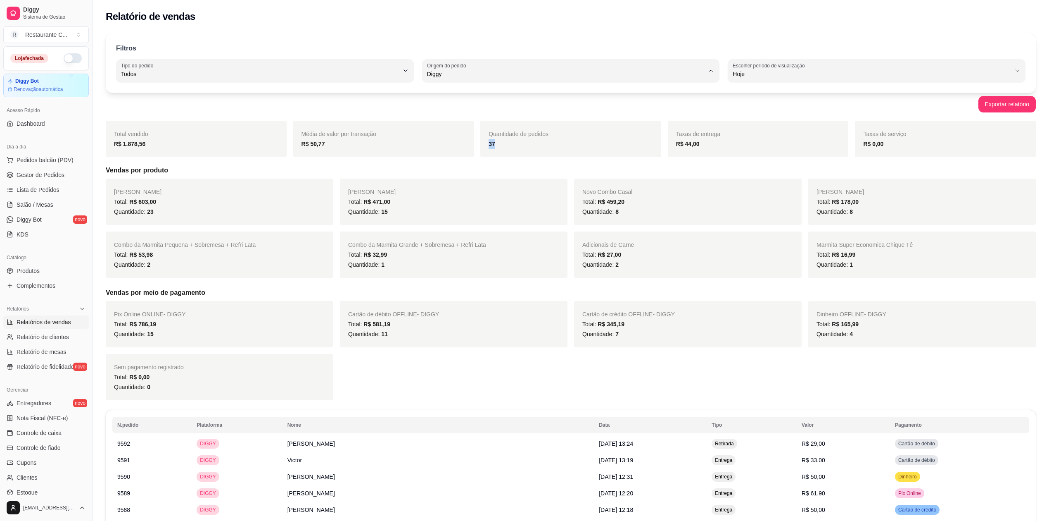
click at [456, 98] on li "Todas plataformas (Diggy, iFood)" at bounding box center [570, 94] width 279 height 13
type input "ALL"
select select "ALL"
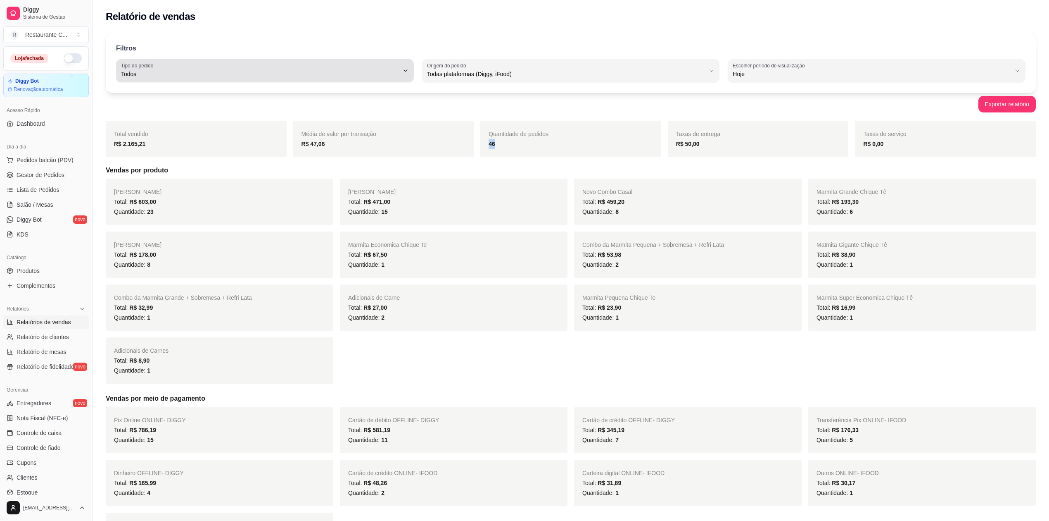
click at [155, 73] on span "Todos" at bounding box center [260, 74] width 278 height 8
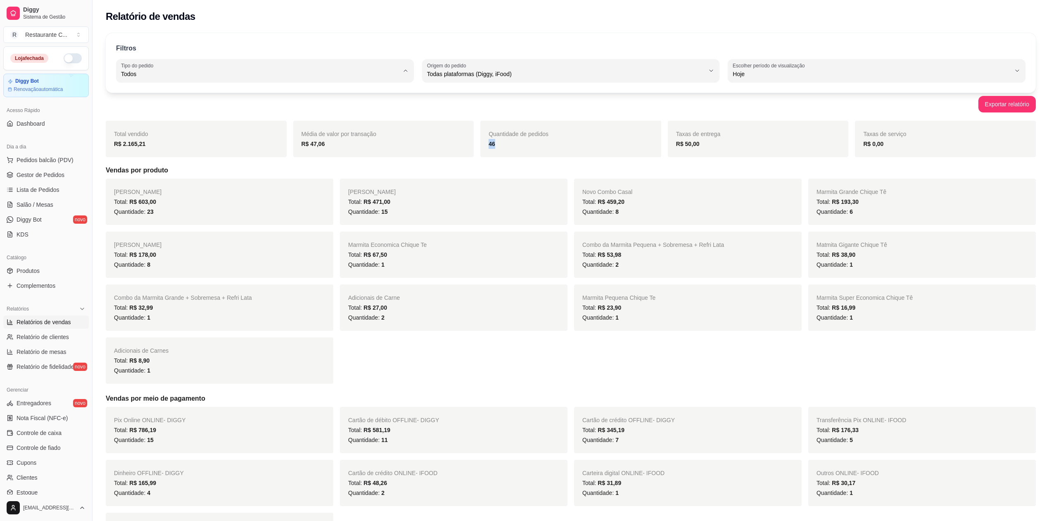
click at [159, 125] on span "Retirada" at bounding box center [260, 121] width 265 height 8
type input "PICKUP"
select select "PICKUP"
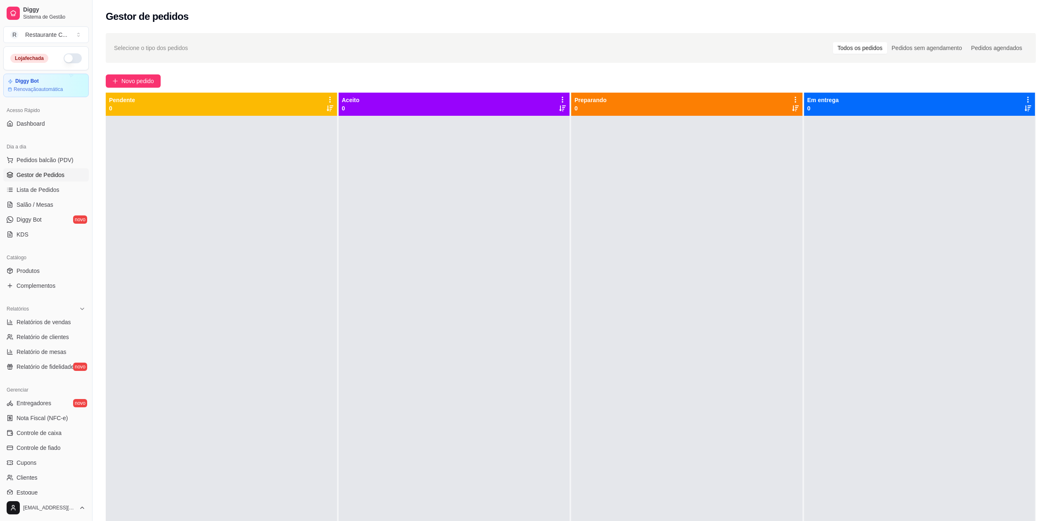
drag, startPoint x: 229, startPoint y: 262, endPoint x: 390, endPoint y: 367, distance: 192.7
click at [231, 262] on div at bounding box center [221, 376] width 231 height 521
click at [51, 320] on span "Relatórios de vendas" at bounding box center [44, 322] width 55 height 8
select select "ALL"
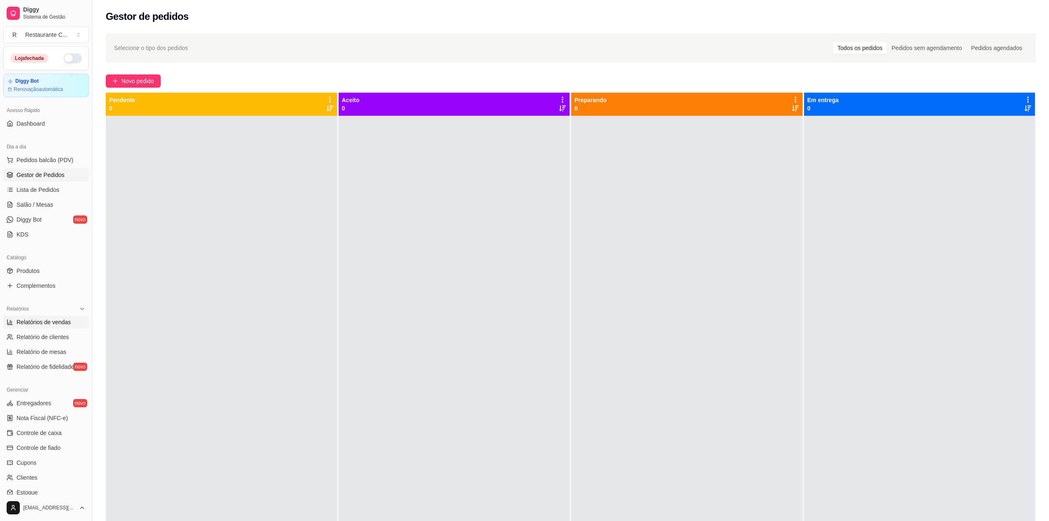
select select "0"
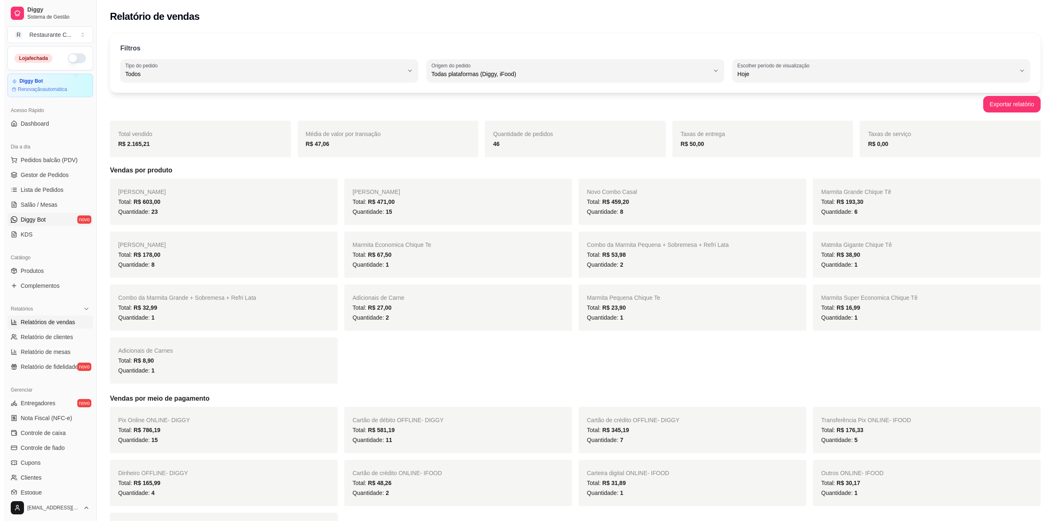
scroll to position [55, 0]
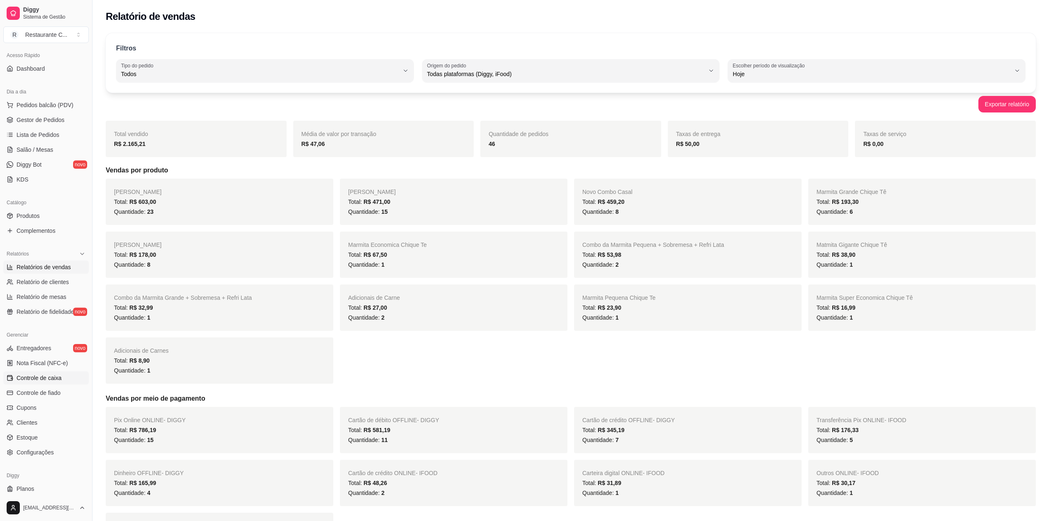
click at [59, 374] on span "Controle de caixa" at bounding box center [39, 377] width 45 height 8
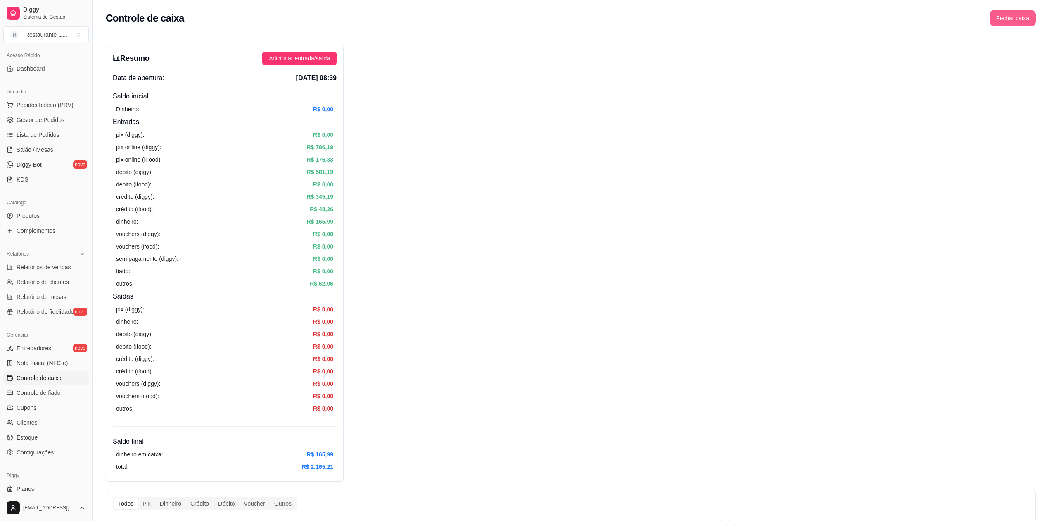
click at [1010, 16] on button "Fechar caixa" at bounding box center [1013, 18] width 46 height 17
click at [1038, 69] on span "Sim" at bounding box center [1036, 73] width 10 height 9
